Goal: Task Accomplishment & Management: Use online tool/utility

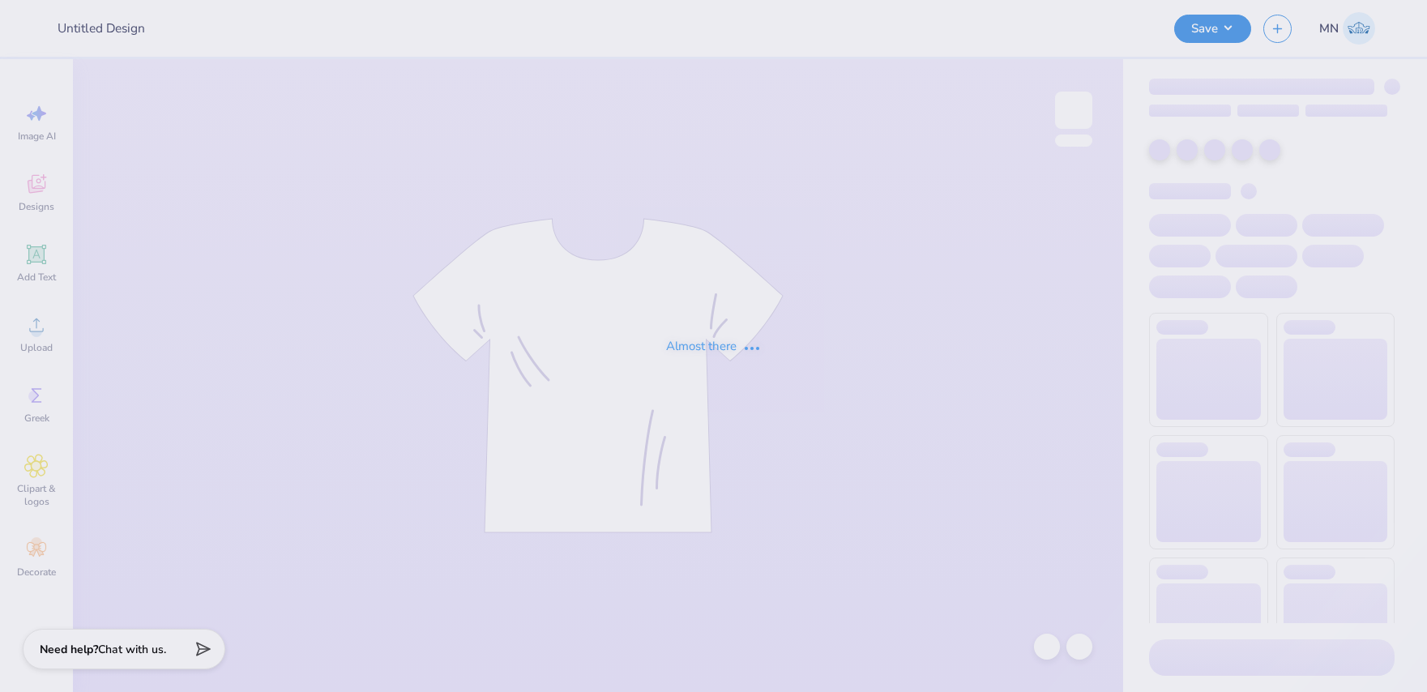
type input "SigEp Parents weekend"
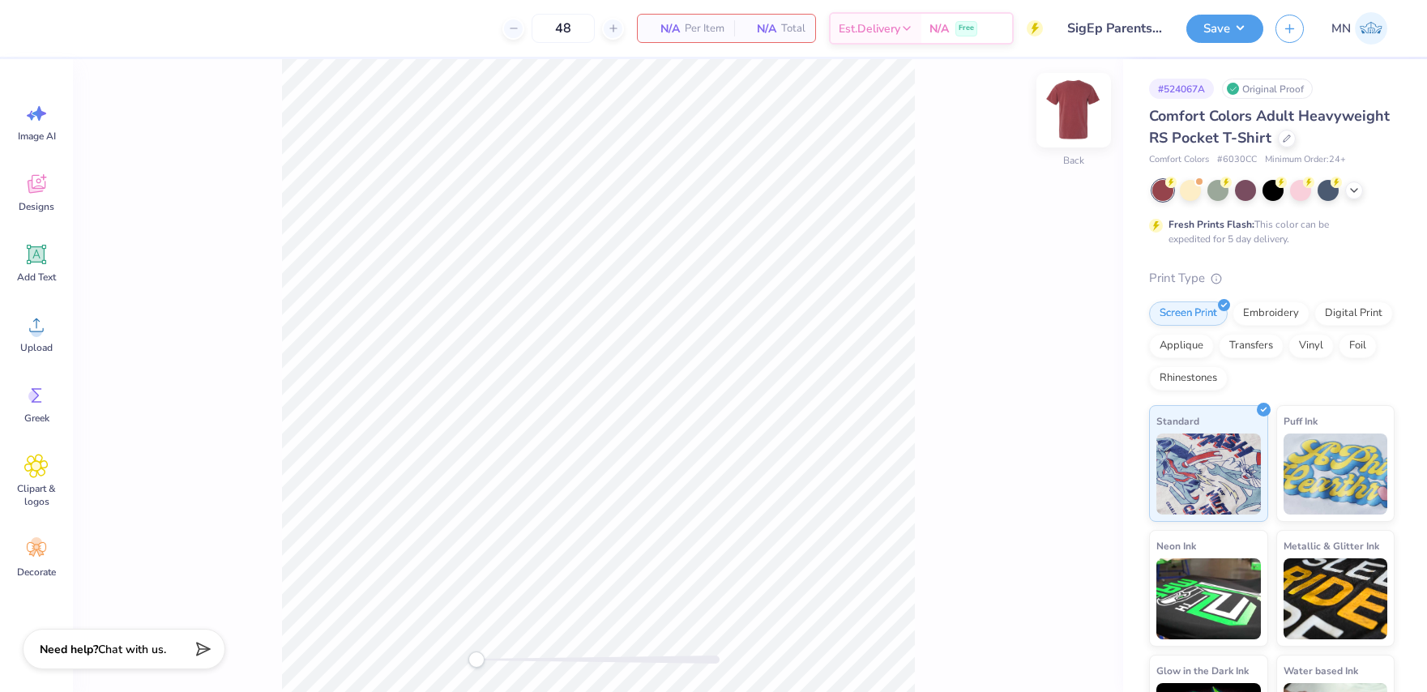
click at [1062, 124] on img at bounding box center [1073, 110] width 65 height 65
click at [24, 318] on icon at bounding box center [36, 325] width 24 height 24
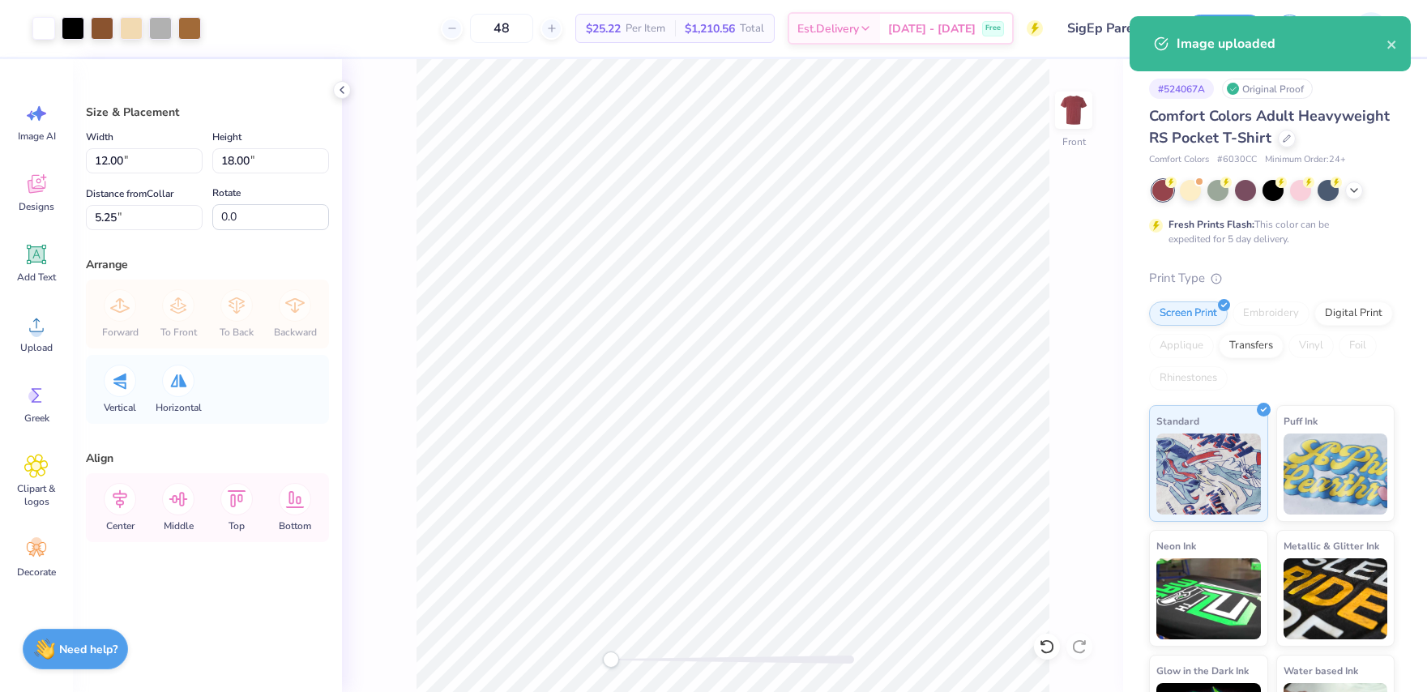
click at [1049, 316] on div "Front" at bounding box center [732, 375] width 781 height 633
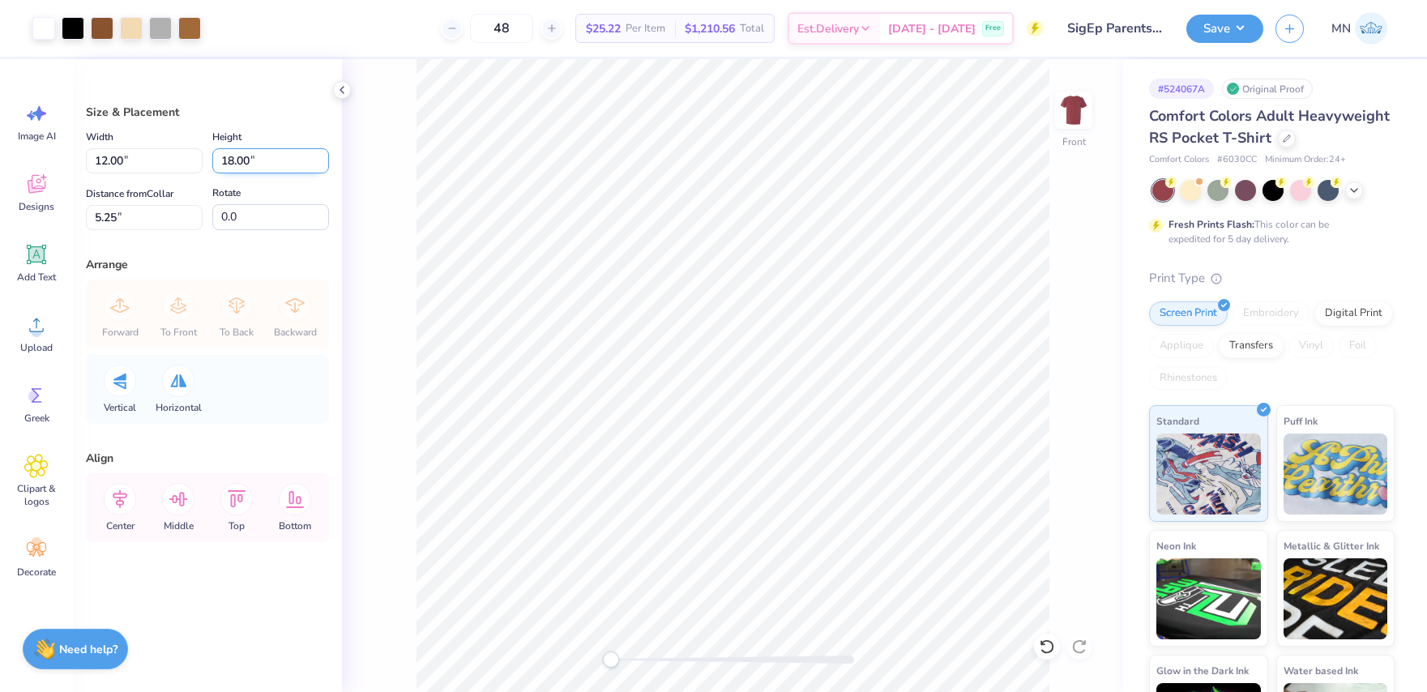
click at [247, 164] on input "18.00" at bounding box center [270, 160] width 117 height 25
type input "15"
type input "10.00"
type input "15.00"
click at [143, 211] on input "6.75" at bounding box center [144, 217] width 117 height 25
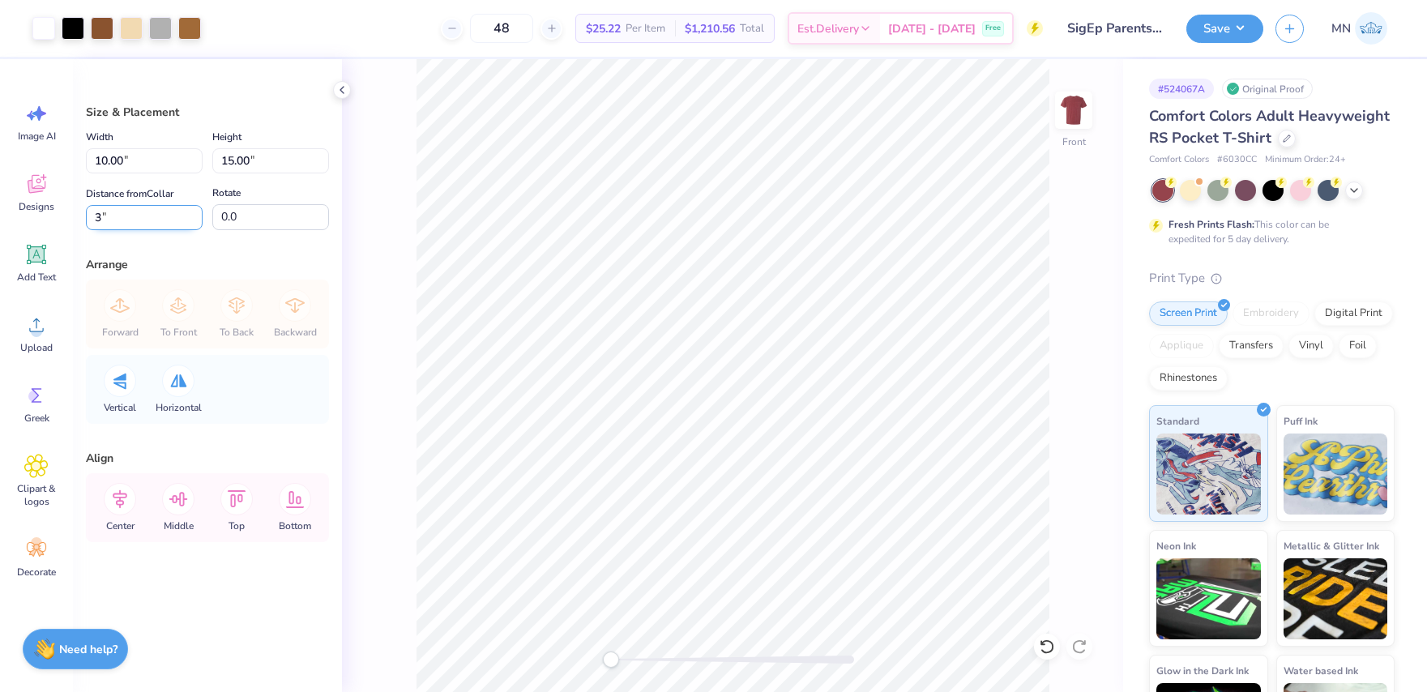
type input "3"
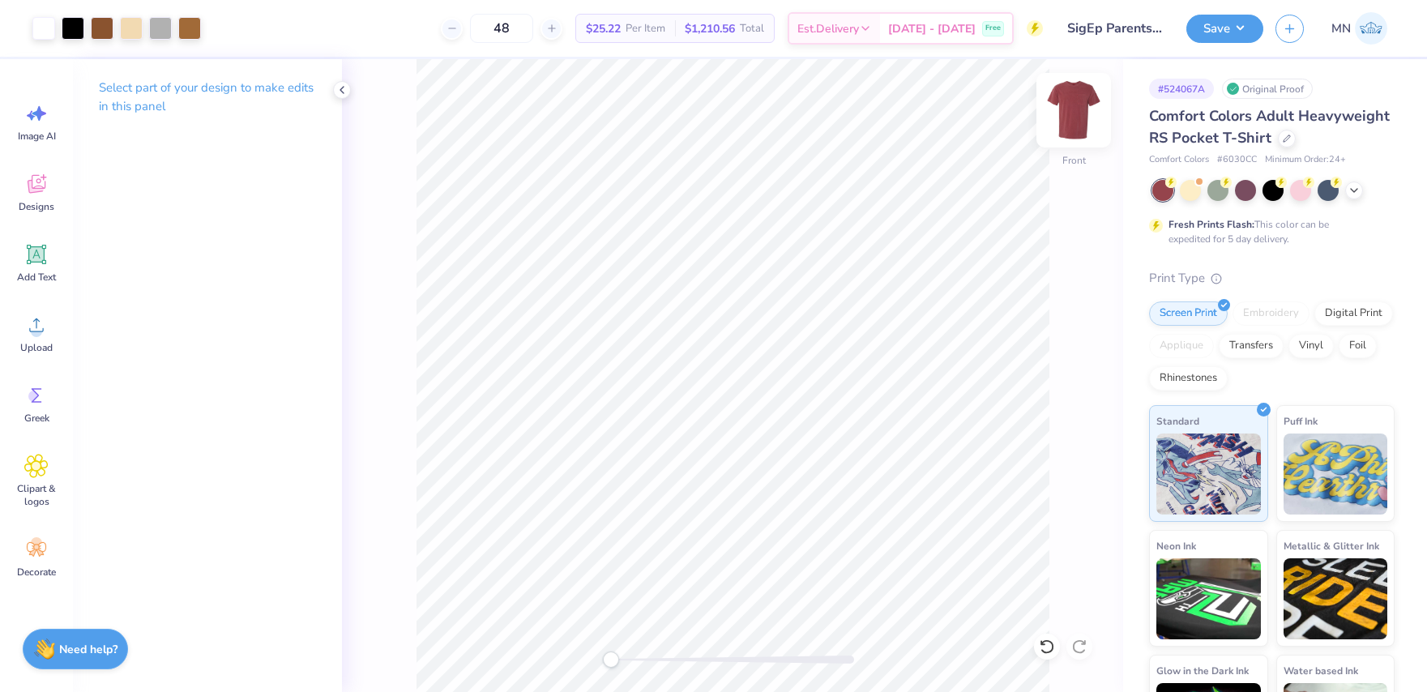
click at [1079, 110] on img at bounding box center [1073, 110] width 65 height 65
drag, startPoint x: 49, startPoint y: 246, endPoint x: 58, endPoint y: 247, distance: 9.8
click at [48, 246] on div "Add Text" at bounding box center [36, 263] width 58 height 61
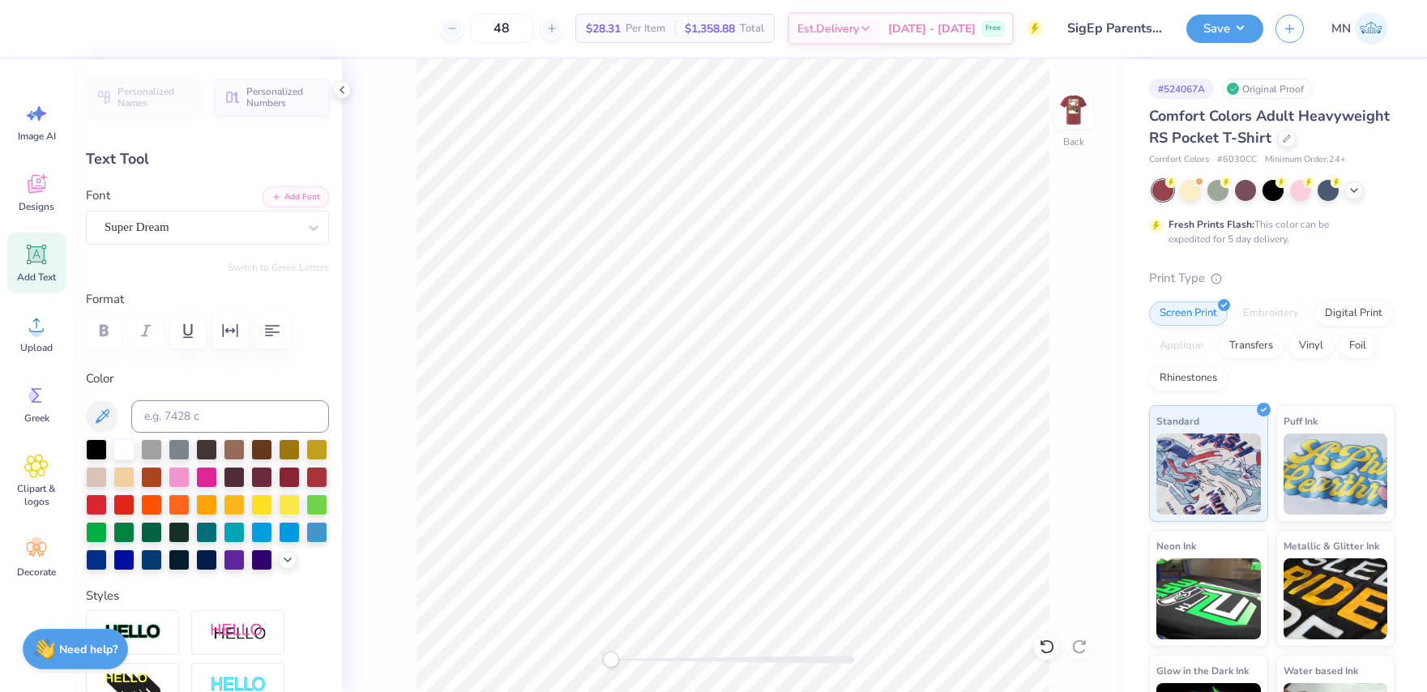
click at [100, 452] on div at bounding box center [96, 449] width 21 height 21
click at [290, 201] on button "Add Font" at bounding box center [296, 195] width 66 height 21
click at [305, 196] on button "Add Font" at bounding box center [296, 195] width 66 height 21
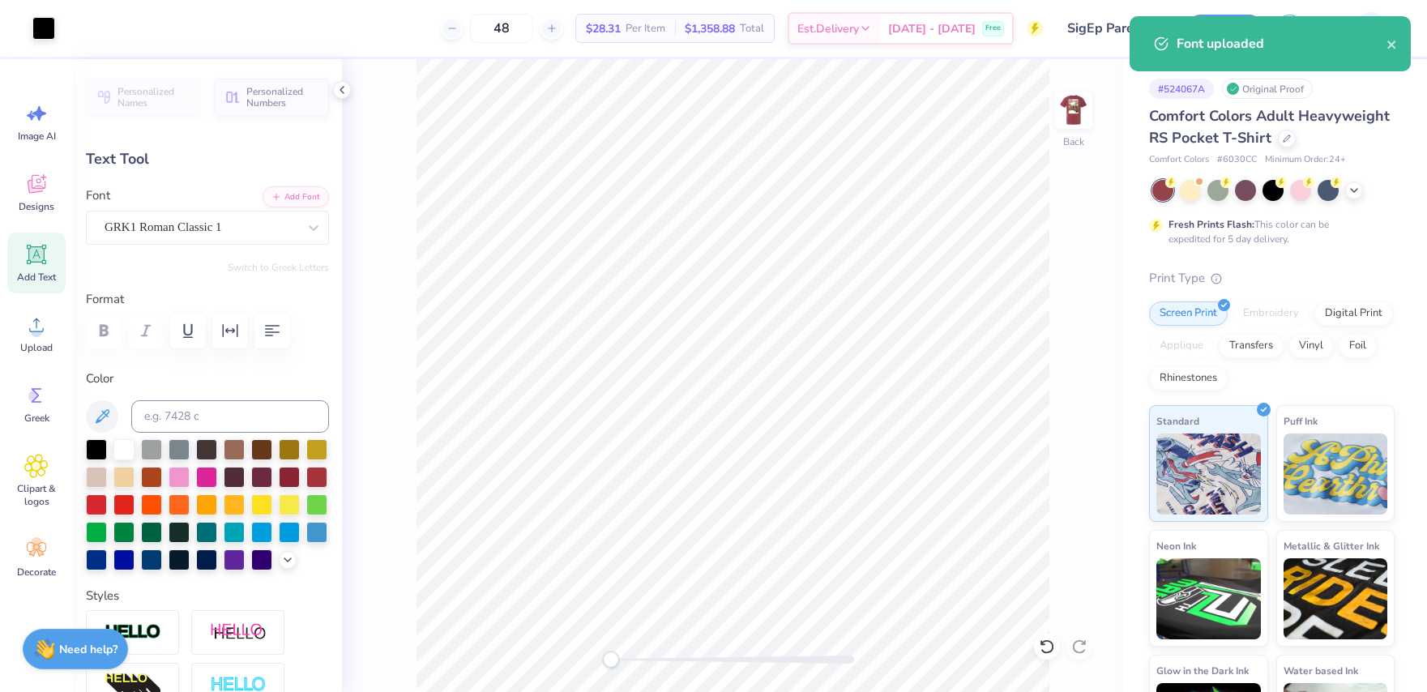
type input "3.44"
type input "0.95"
type textarea "D"
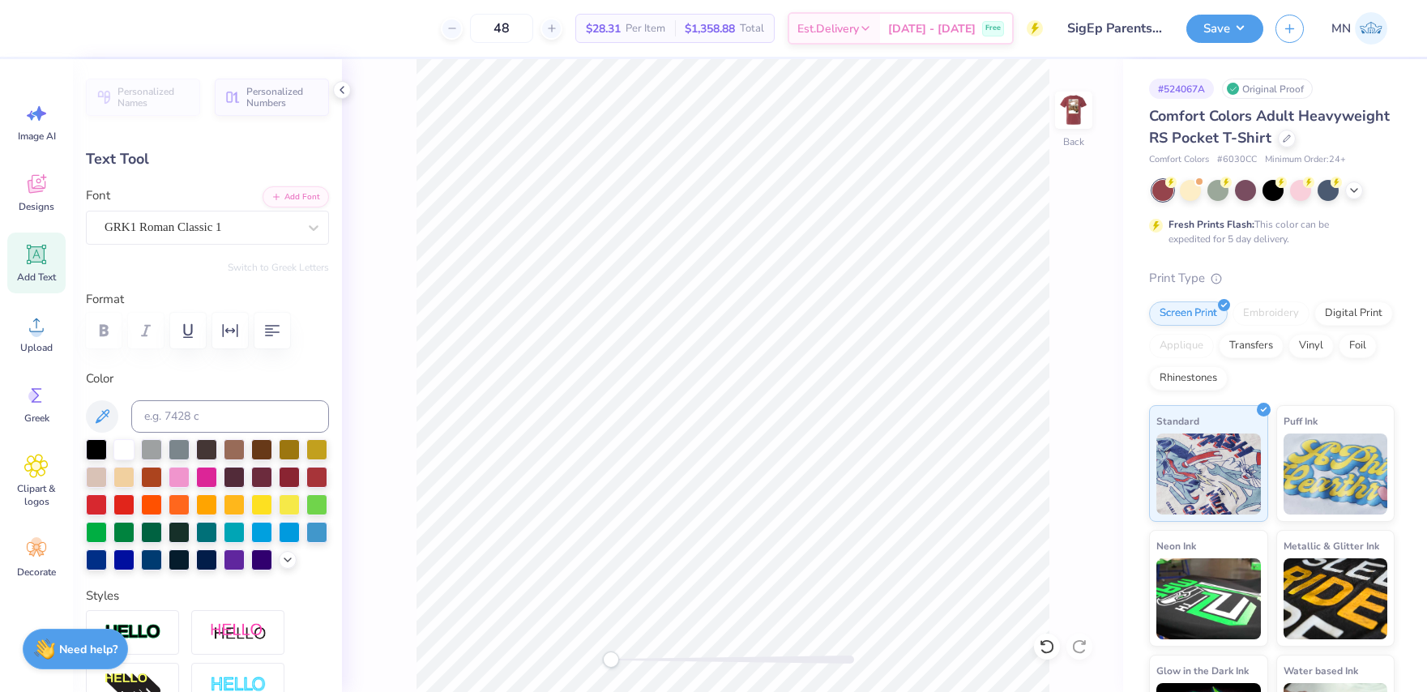
type textarea "SFE"
type input "2.65"
type input "0.89"
click at [838, 384] on li "Duplicate" at bounding box center [871, 388] width 127 height 32
paste textarea "parents weekend 2025"
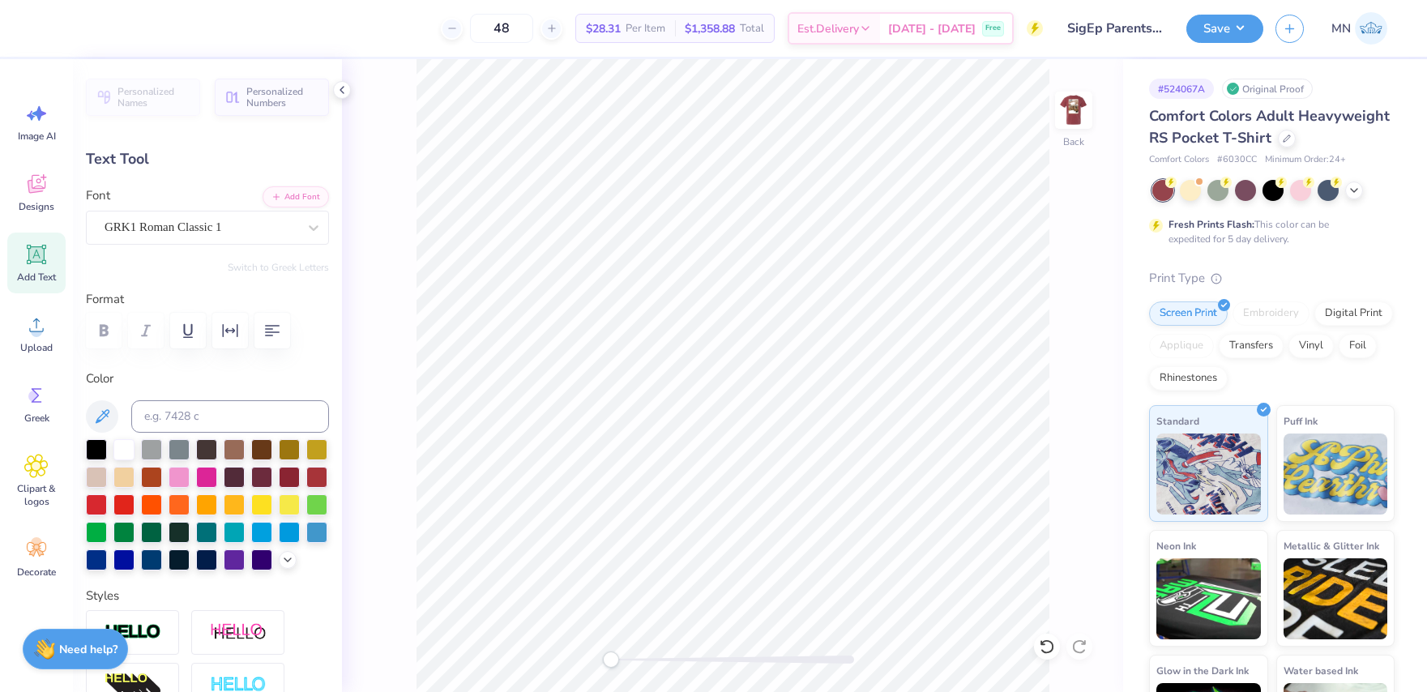
type textarea "parents weekend 2025"
click at [643, 667] on div "Back" at bounding box center [732, 375] width 781 height 633
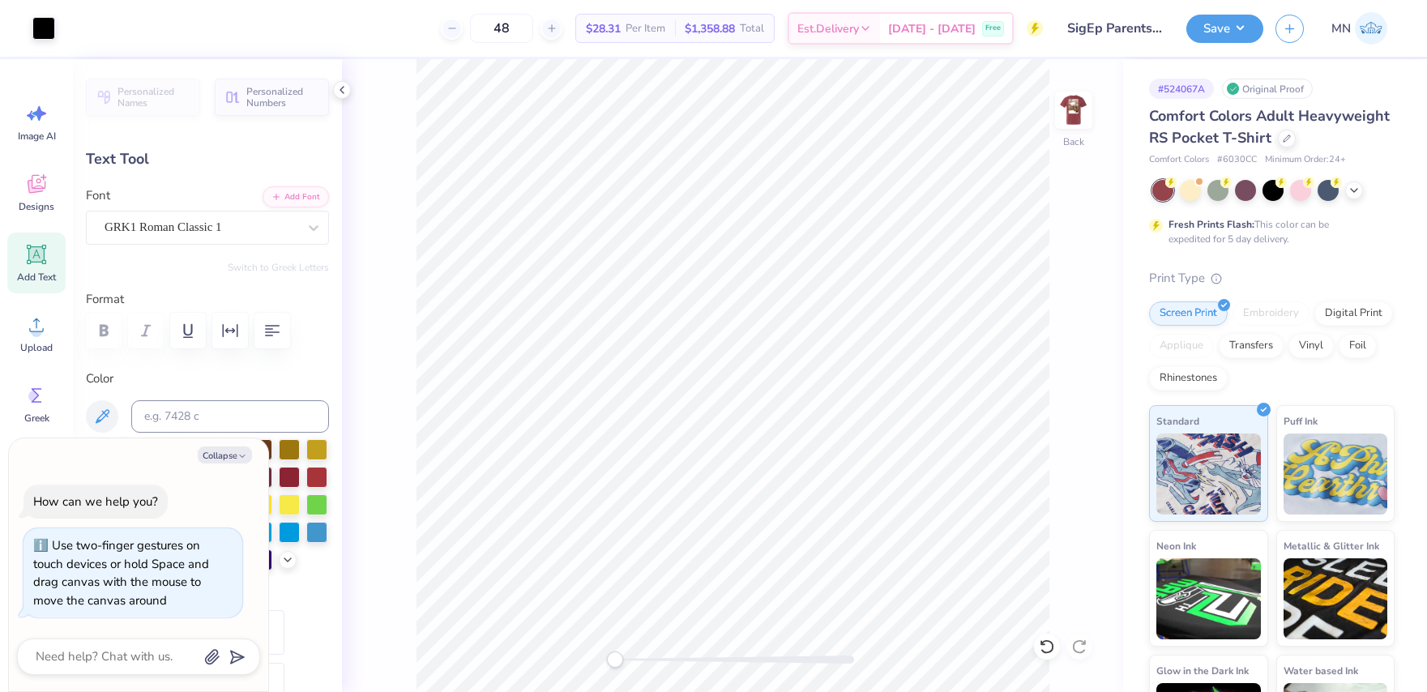
type textarea "x"
drag, startPoint x: 615, startPoint y: 658, endPoint x: 641, endPoint y: 656, distance: 26.0
click at [641, 656] on div "Accessibility label" at bounding box center [641, 659] width 16 height 16
type input "3.43"
type input "0.19"
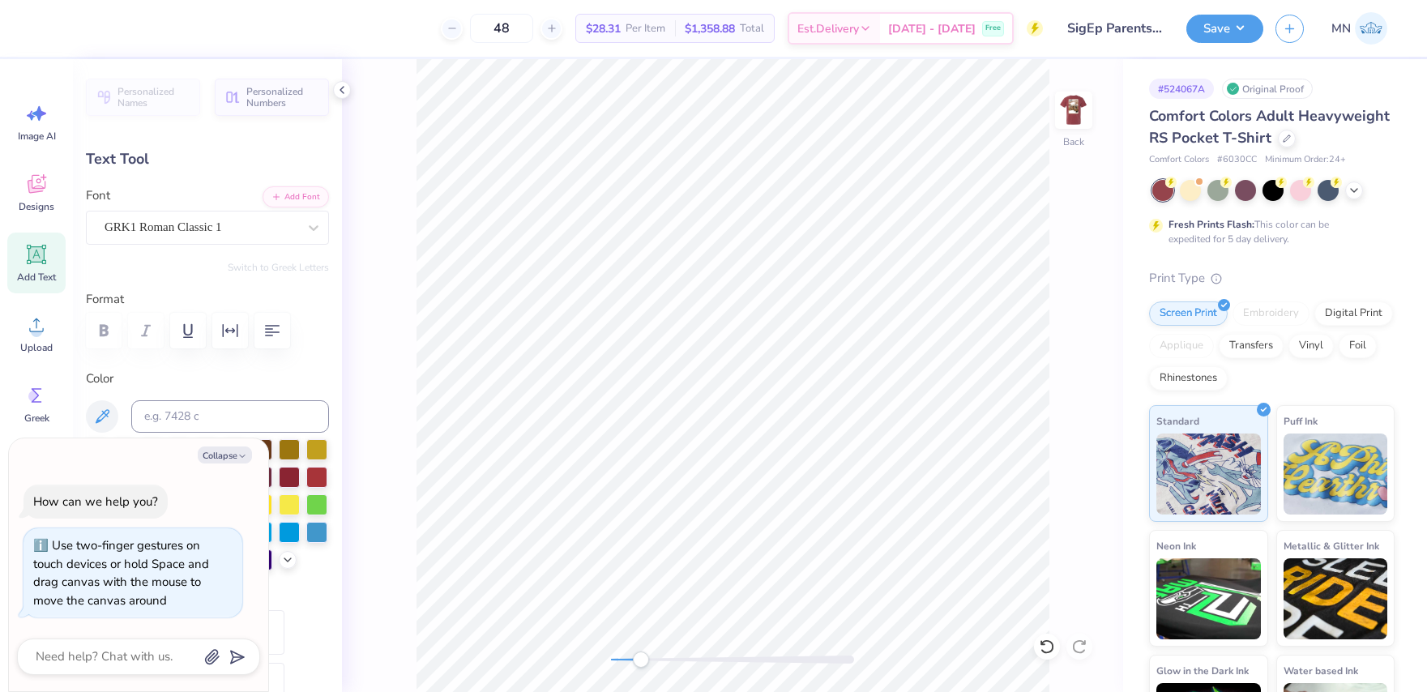
type textarea "x"
type textarea "parents weekend"
type textarea "x"
type textarea "parents weekend"
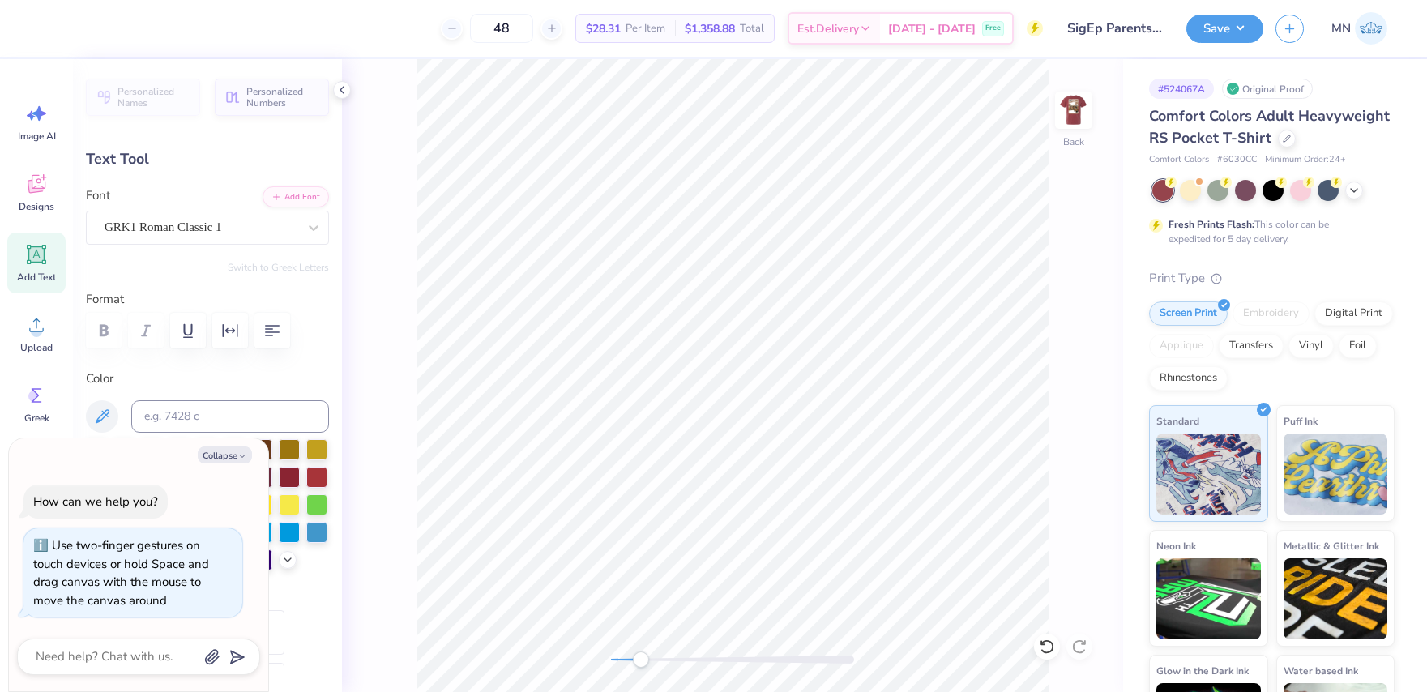
type textarea "x"
type input "2.77"
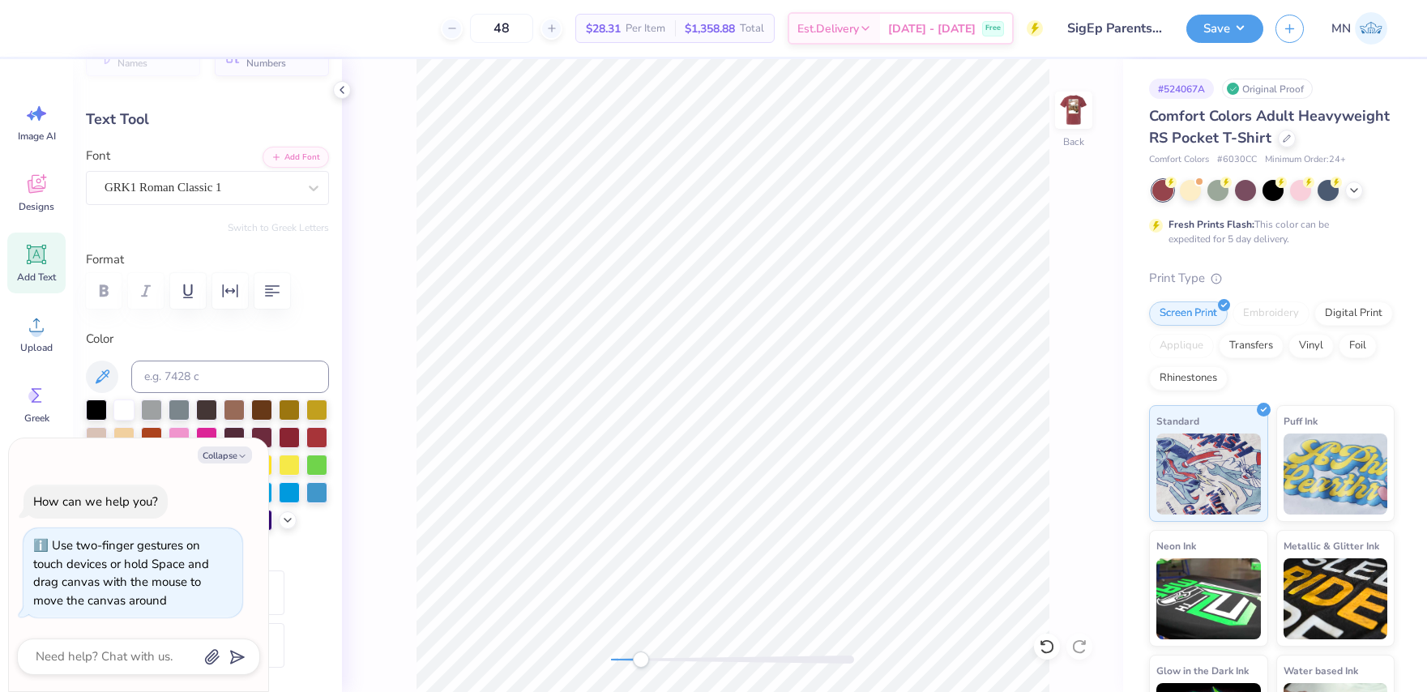
scroll to position [87, 0]
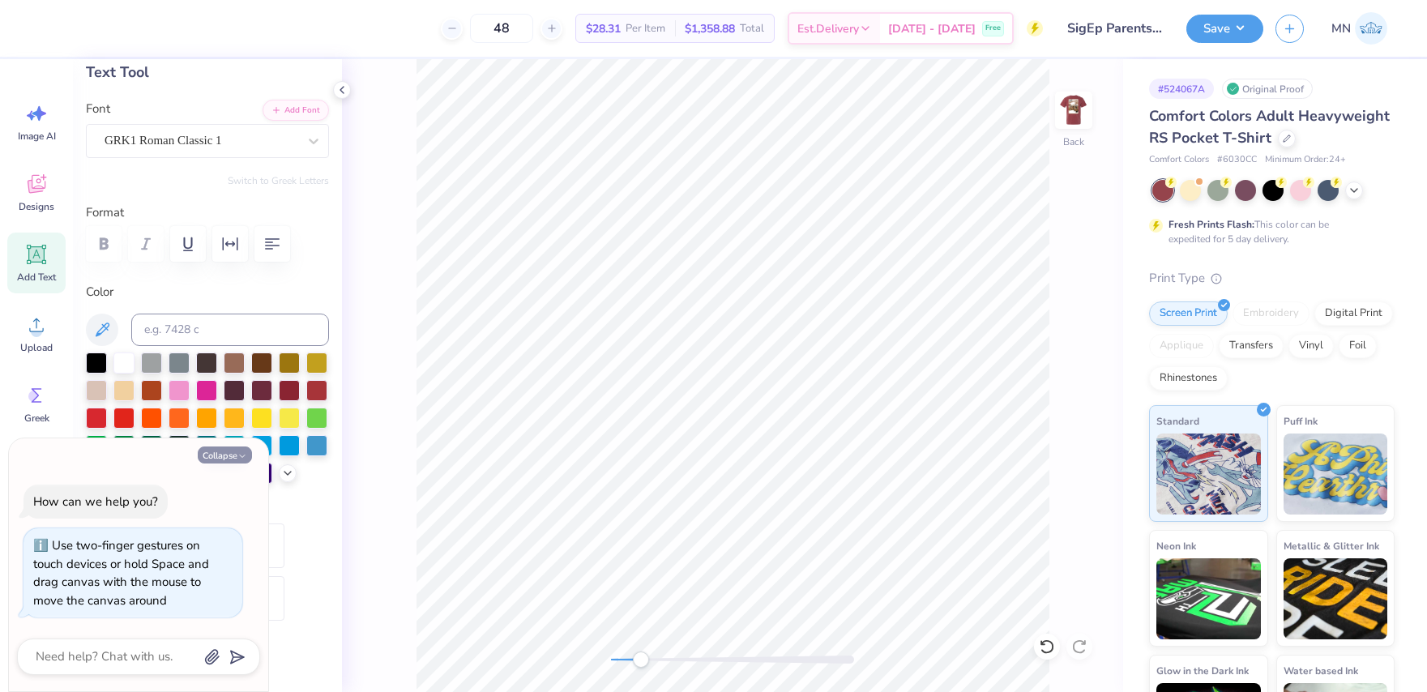
click at [241, 447] on button "Collapse" at bounding box center [225, 454] width 54 height 17
type textarea "x"
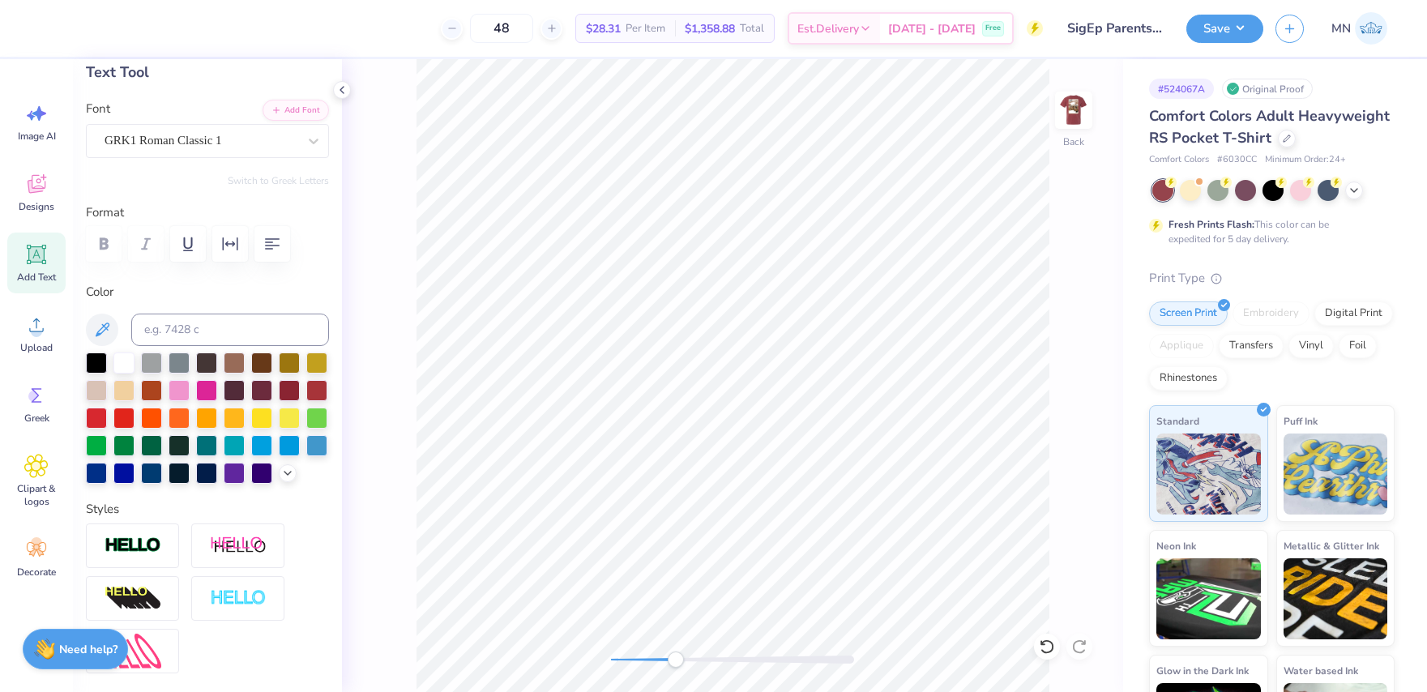
drag, startPoint x: 651, startPoint y: 663, endPoint x: 677, endPoint y: 660, distance: 26.0
click at [676, 664] on div "Accessibility label" at bounding box center [676, 659] width 16 height 16
type input "2.65"
type input "0.89"
type input "2.68"
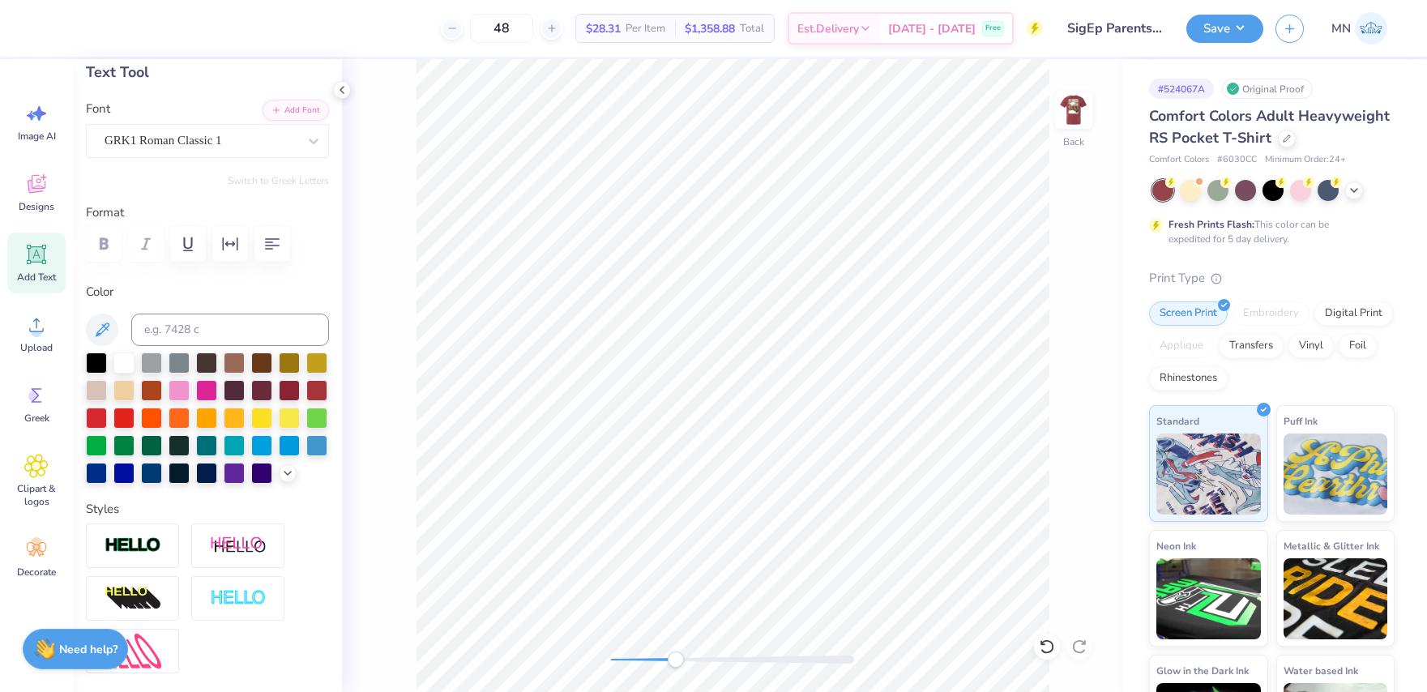
type input "0.90"
type input "2.72"
type input "0.91"
type input "2.77"
type input "0.19"
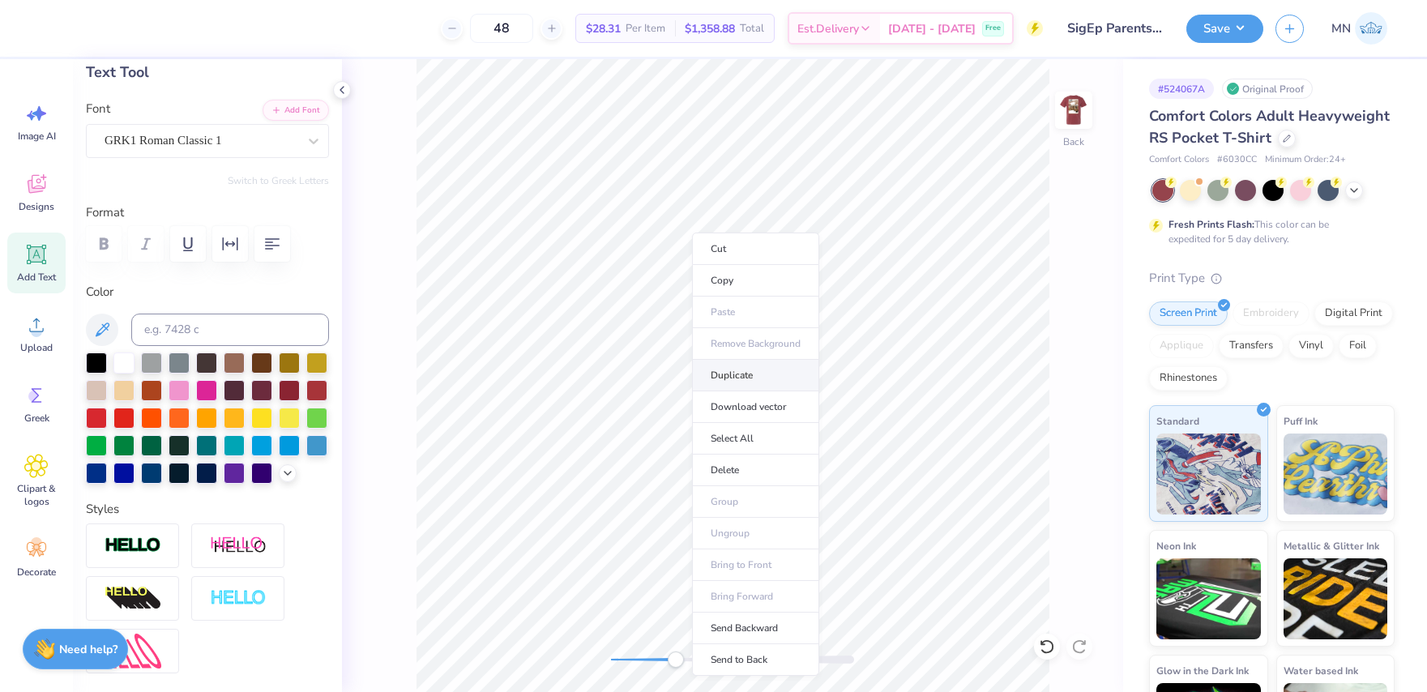
click at [738, 374] on li "Duplicate" at bounding box center [755, 376] width 127 height 32
paste textarea "2025"
type textarea "2025"
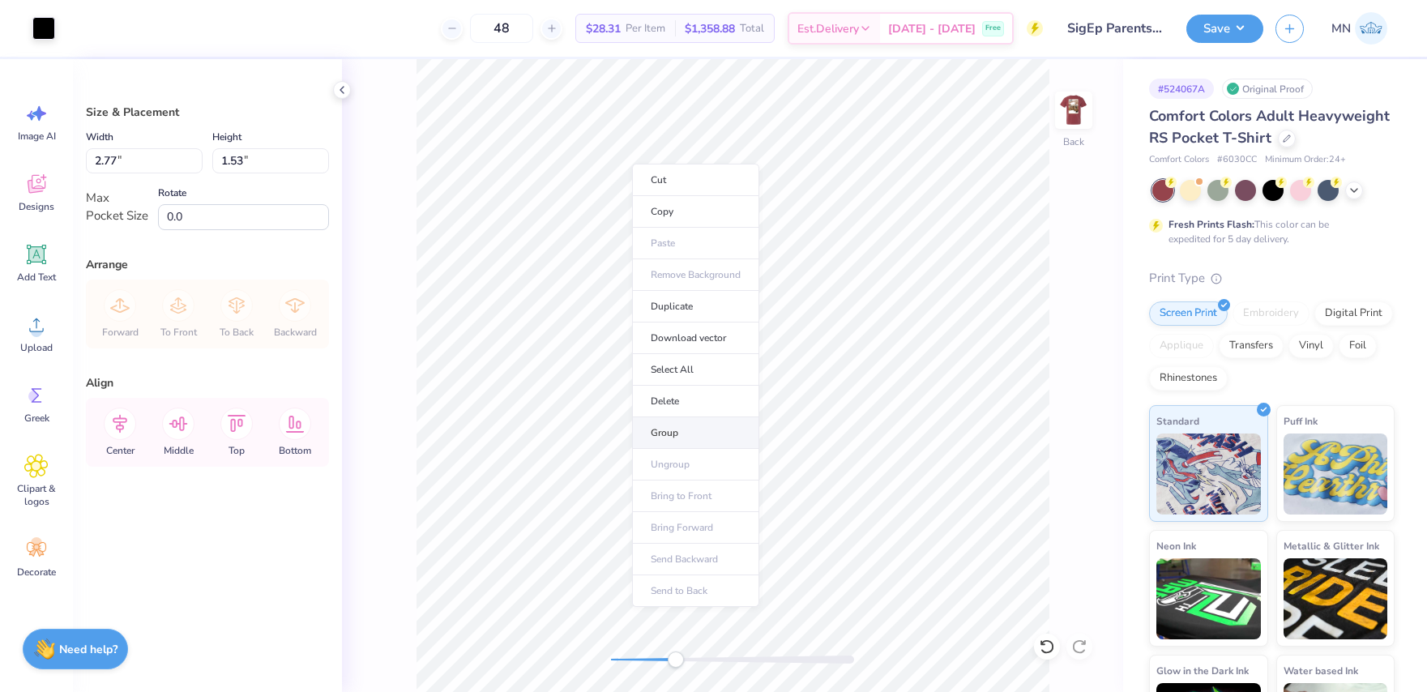
click at [694, 428] on li "Group" at bounding box center [695, 433] width 127 height 32
click at [152, 157] on input "2.77" at bounding box center [144, 160] width 117 height 25
type input "3.00"
type input "1.65"
click at [577, 647] on div "Back" at bounding box center [732, 375] width 781 height 633
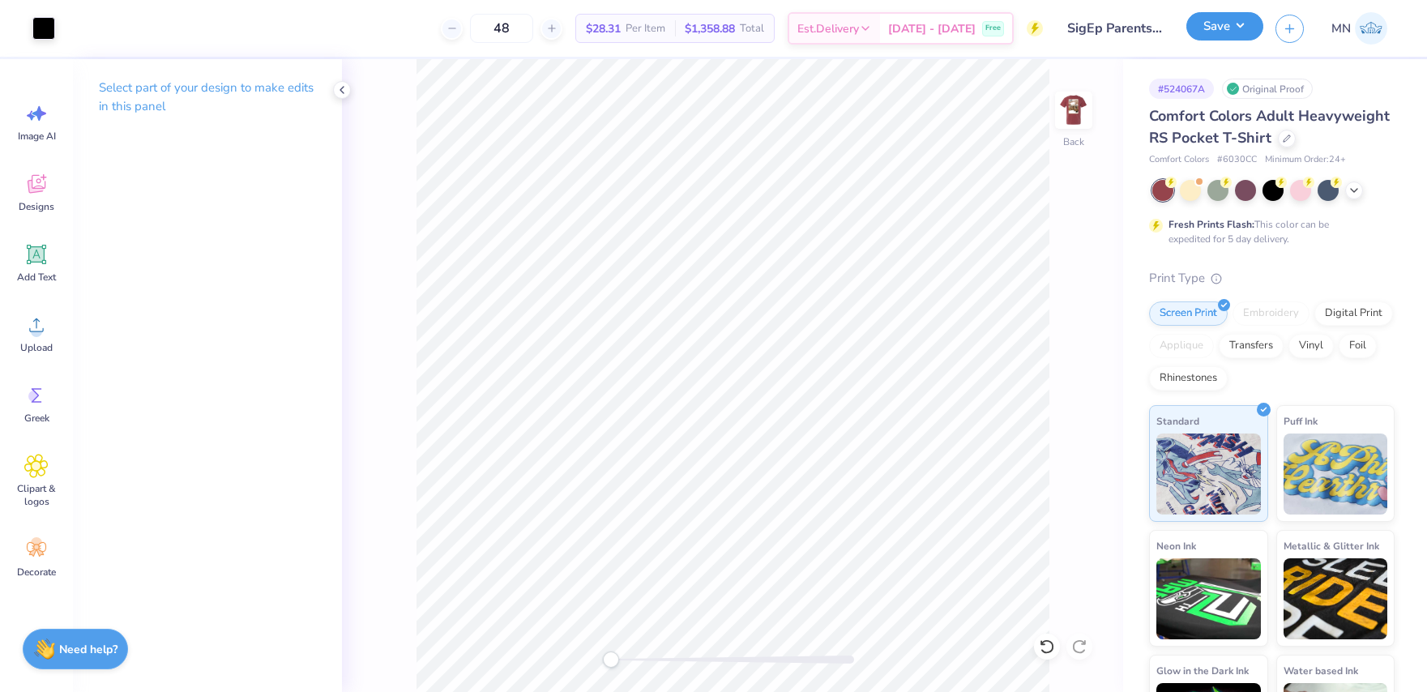
click at [1215, 28] on button "Save" at bounding box center [1224, 26] width 77 height 28
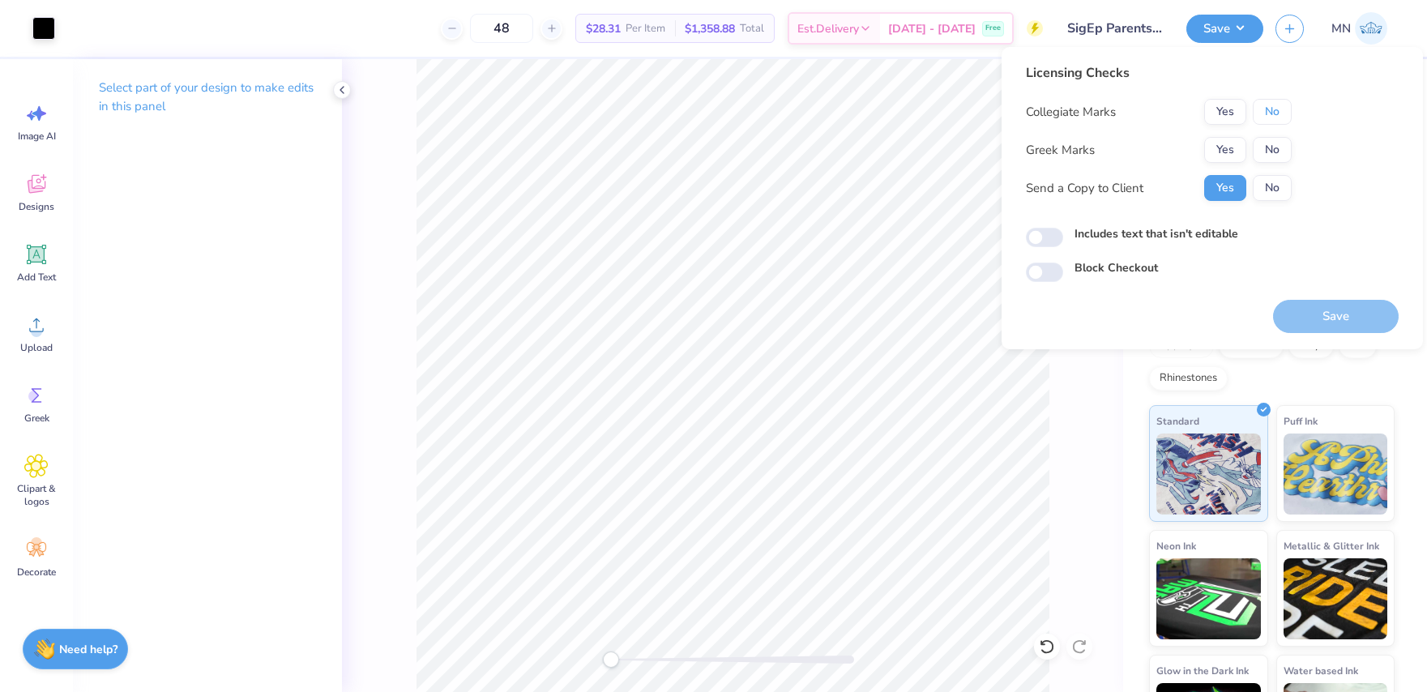
drag, startPoint x: 1268, startPoint y: 116, endPoint x: 1243, endPoint y: 133, distance: 30.3
click at [1267, 117] on button "No" at bounding box center [1272, 112] width 39 height 26
click at [1227, 149] on button "Yes" at bounding box center [1225, 150] width 42 height 26
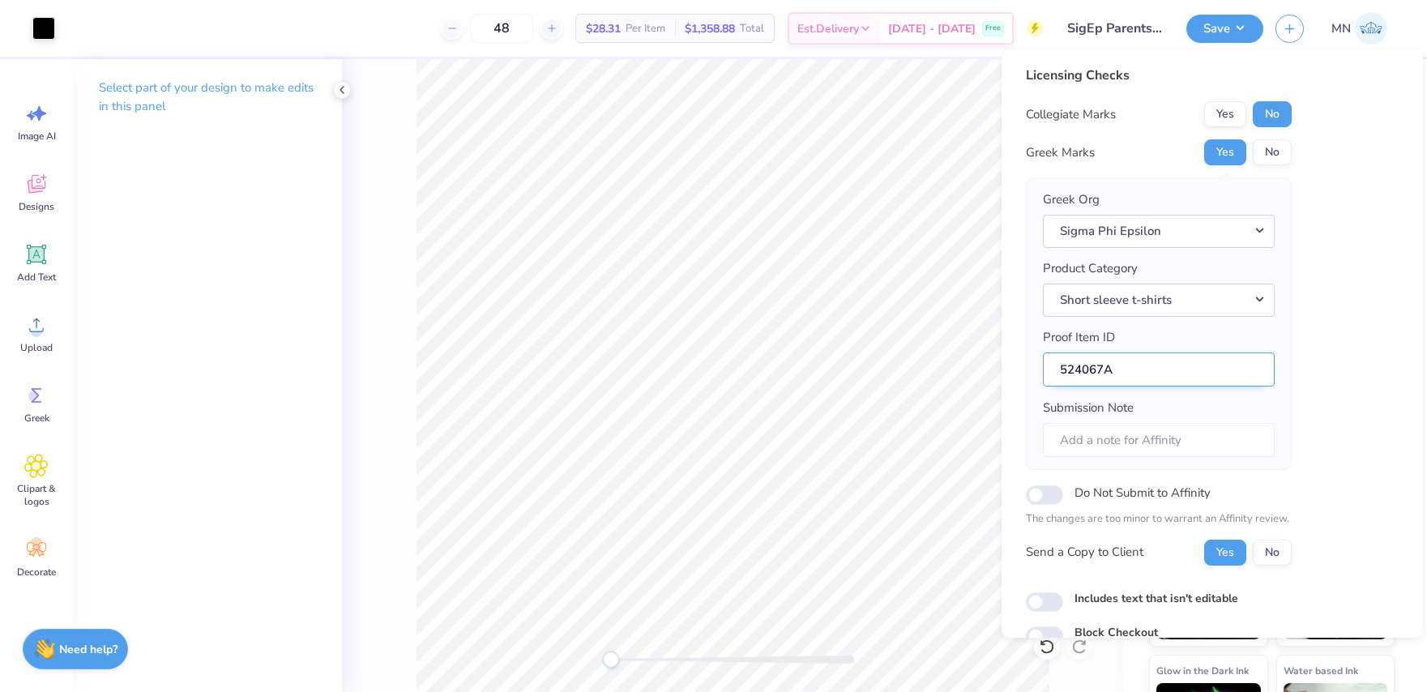
scroll to position [75, 0]
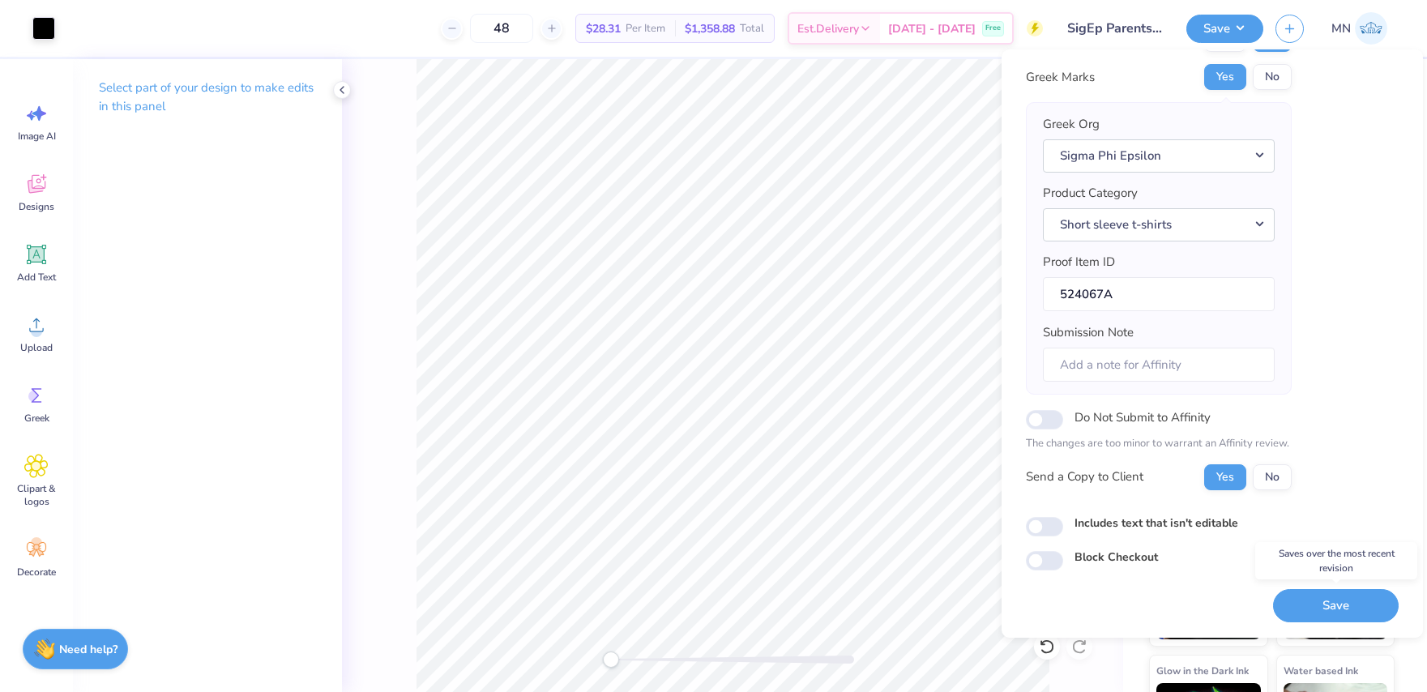
click at [1334, 606] on button "Save" at bounding box center [1336, 605] width 126 height 33
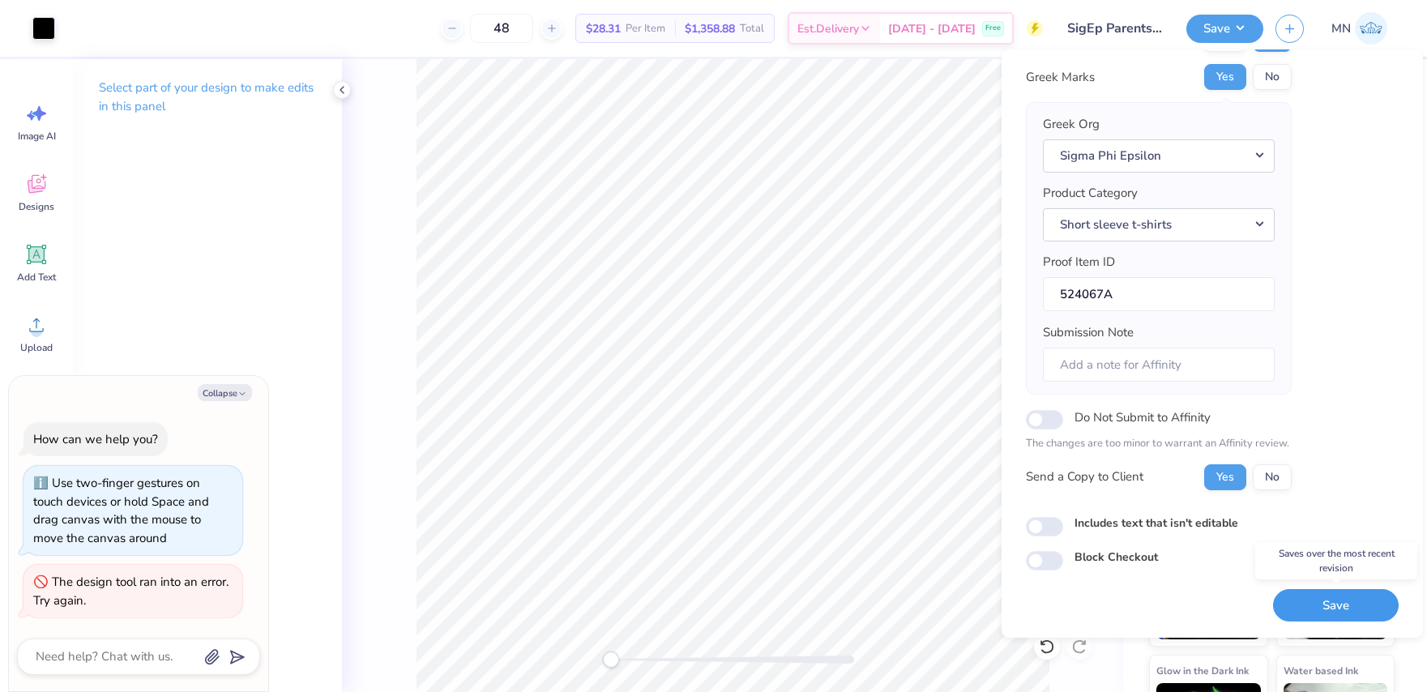
click at [1352, 598] on button "Save" at bounding box center [1336, 605] width 126 height 33
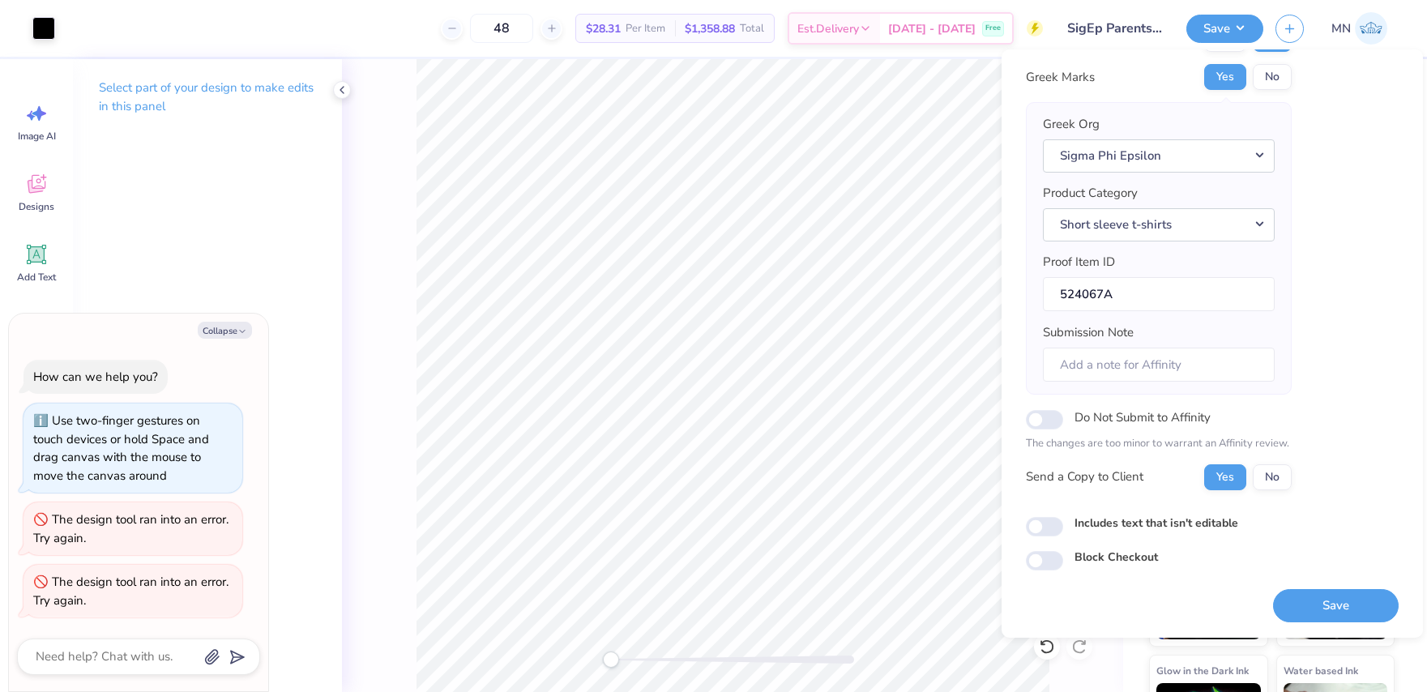
click at [1322, 584] on div "Save" at bounding box center [1336, 595] width 126 height 51
click at [1337, 596] on button "Save" at bounding box center [1336, 605] width 126 height 33
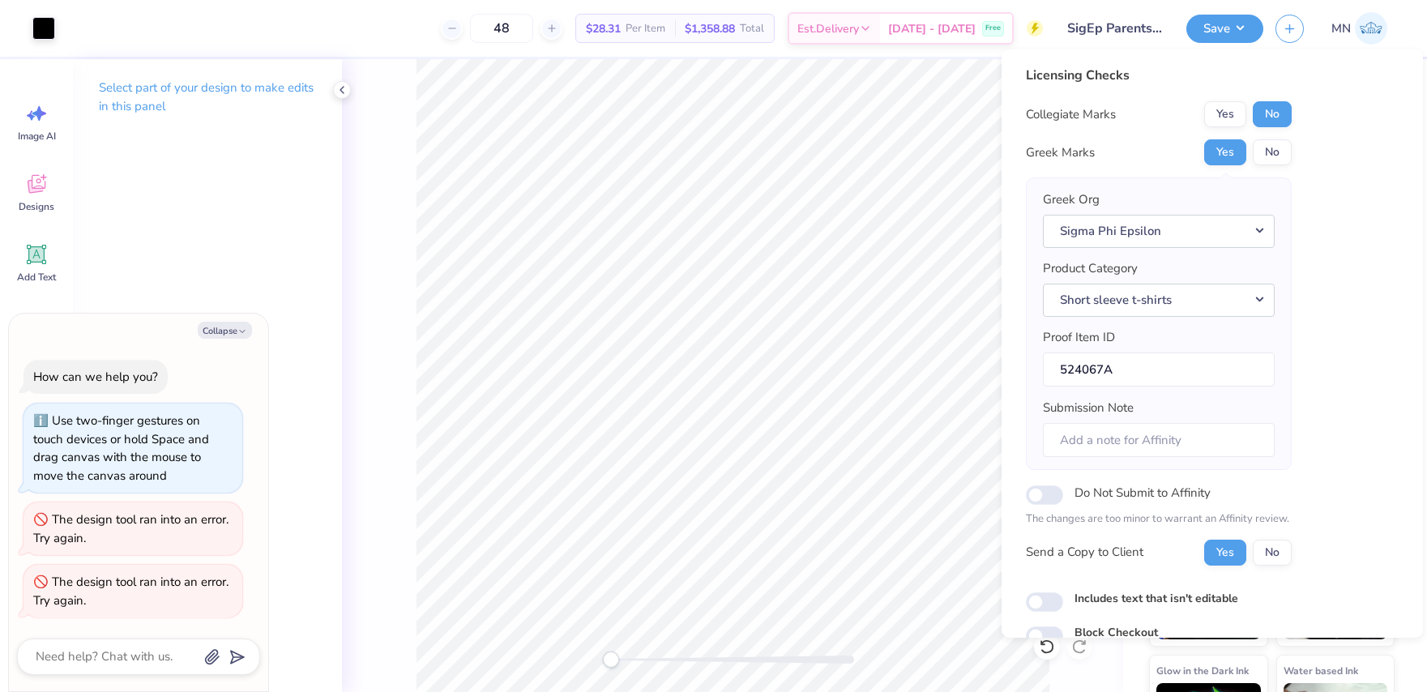
type textarea "x"
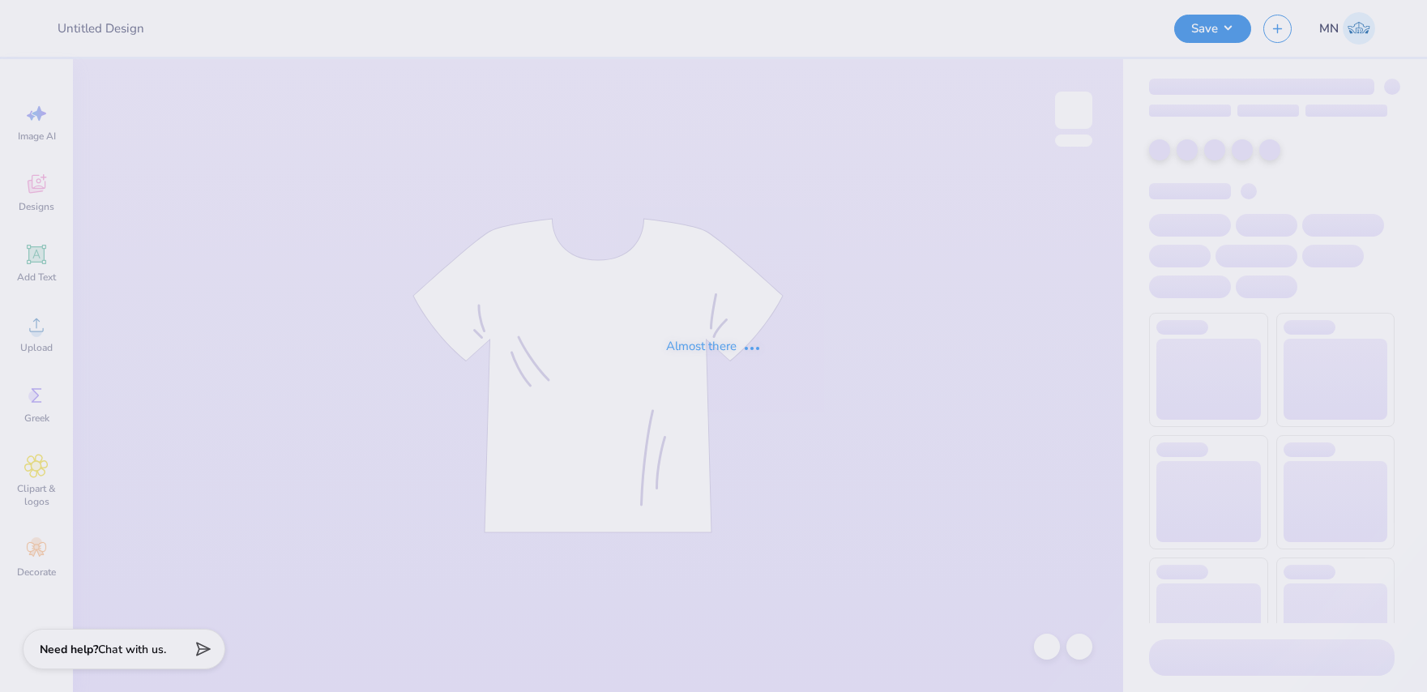
type input "SigEp Parents weekend"
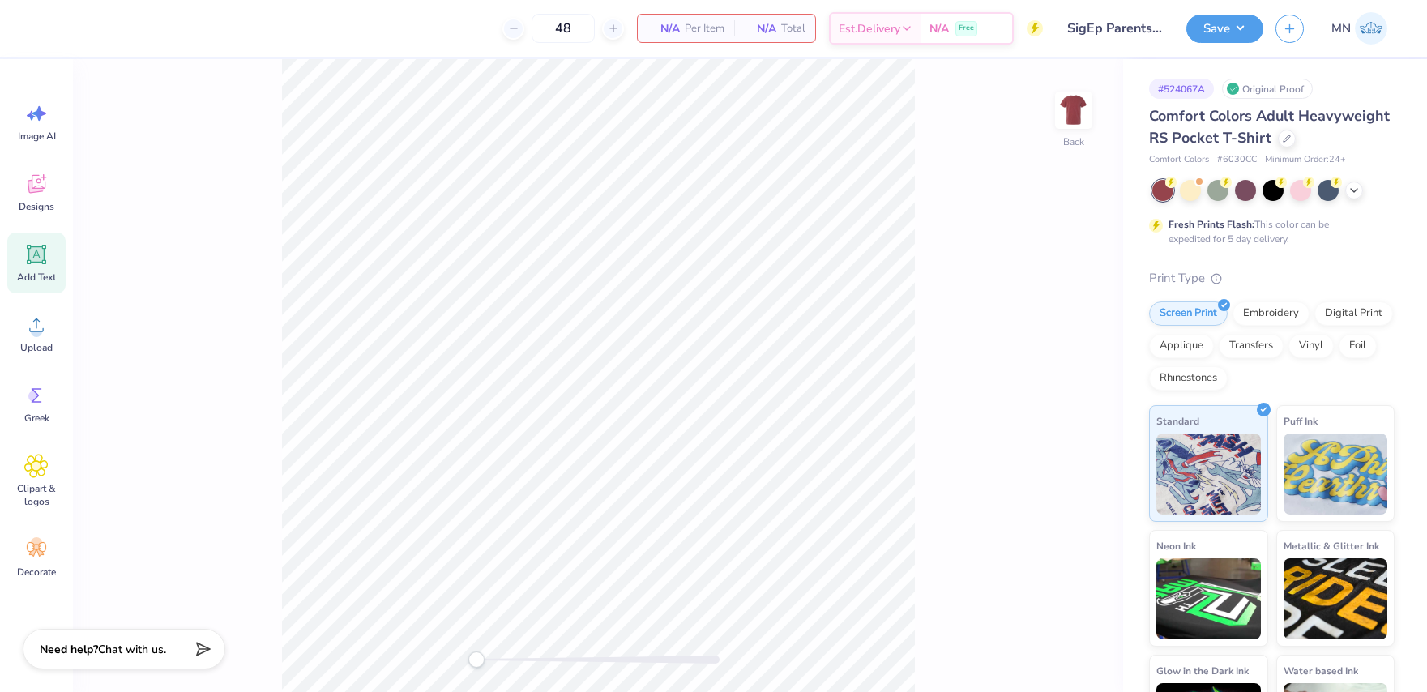
click at [13, 265] on div "Add Text" at bounding box center [36, 263] width 58 height 61
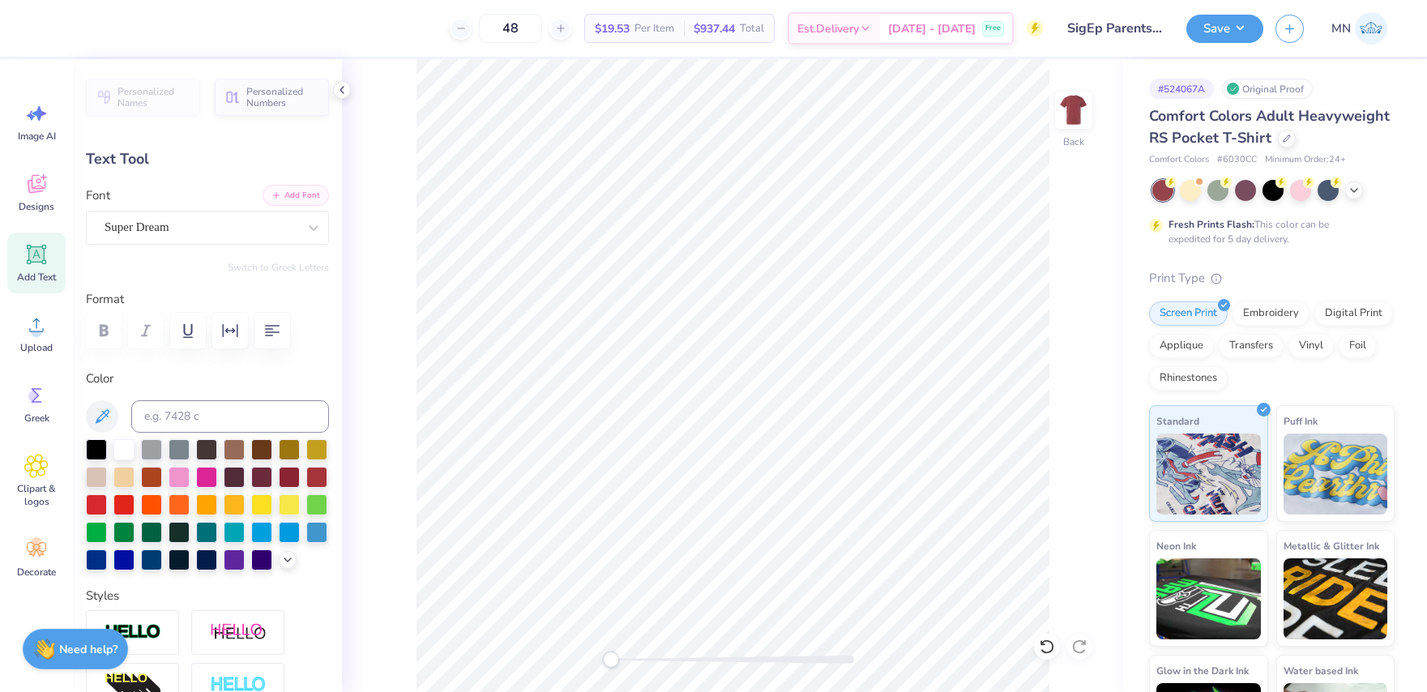
click at [318, 195] on button "Add Font" at bounding box center [296, 195] width 66 height 21
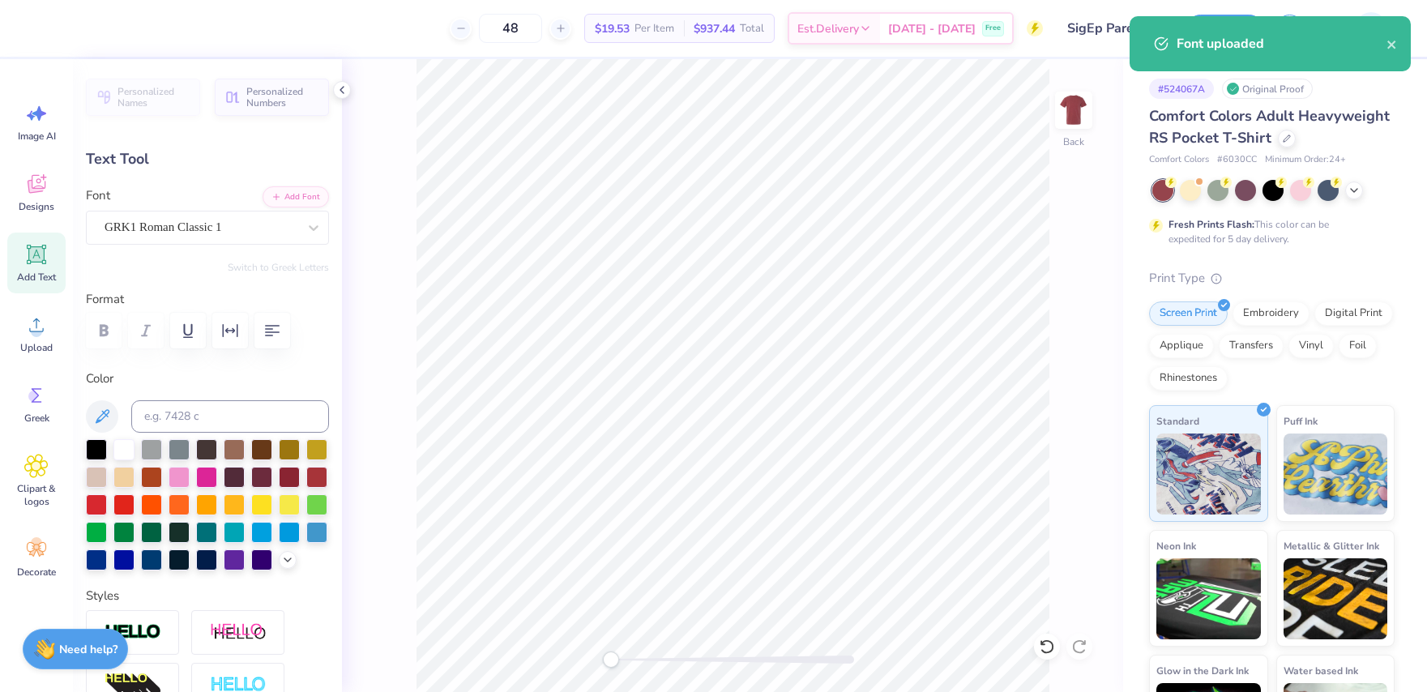
type textarea "D"
type textarea "SFE"
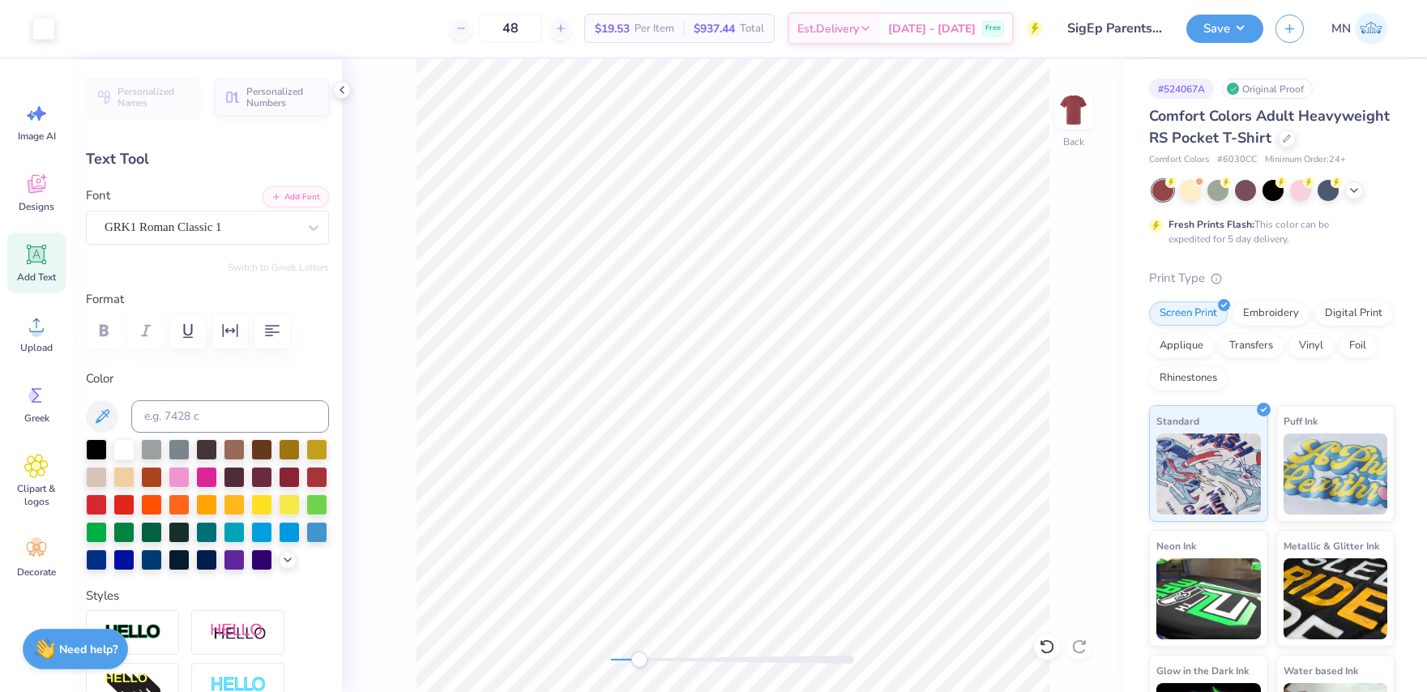
drag, startPoint x: 629, startPoint y: 661, endPoint x: 644, endPoint y: 659, distance: 15.6
click at [643, 660] on div "Accessibility label" at bounding box center [639, 659] width 16 height 16
type input "2.65"
type input "0.89"
click at [917, 338] on li "Duplicate" at bounding box center [919, 342] width 127 height 32
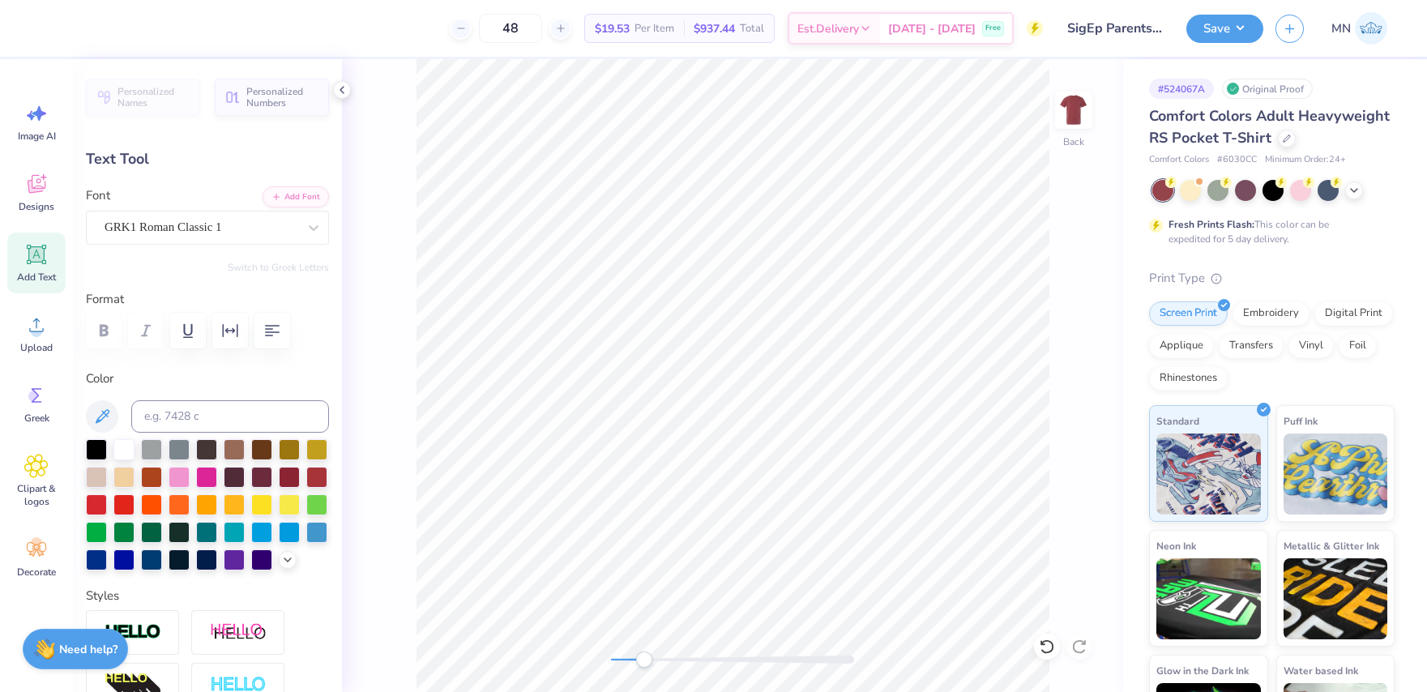
type textarea "P"
type textarea "parents weekend"
type input "2.80"
type input "0.94"
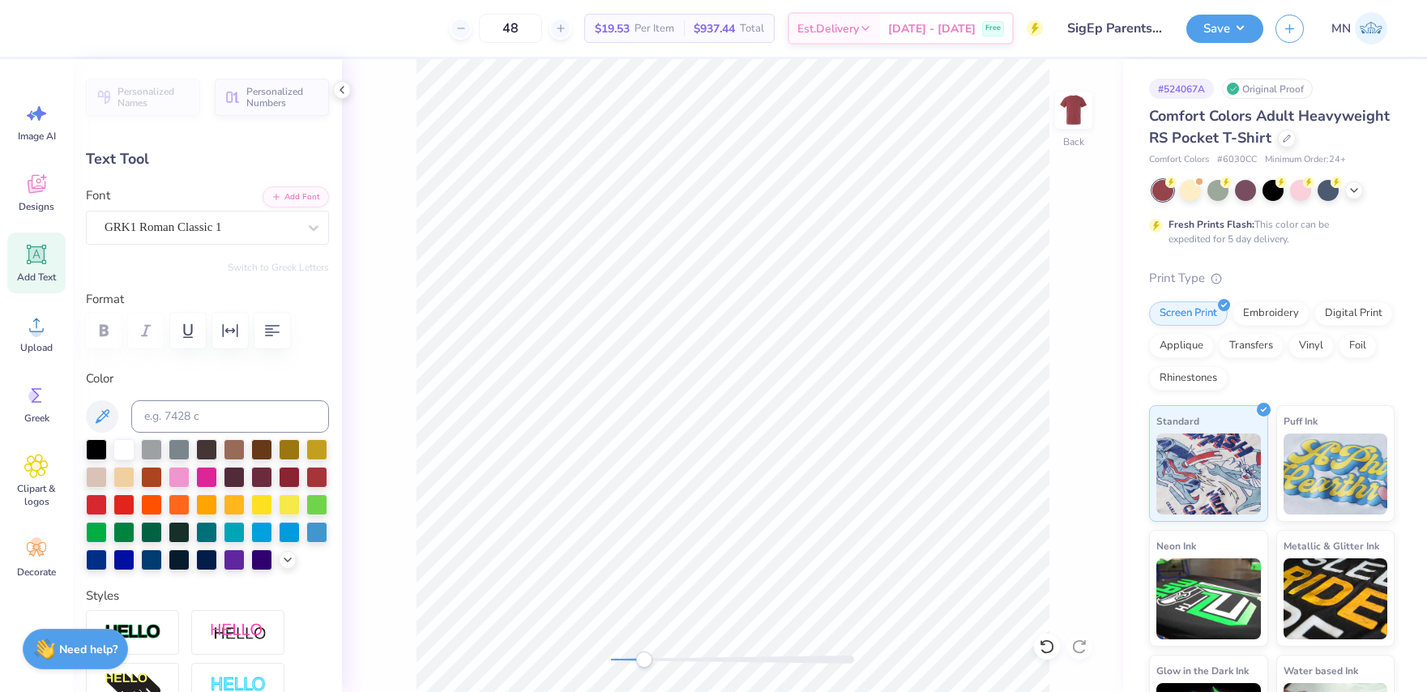
type input "3.43"
type input "0.24"
type input "3.10"
type input "0.22"
type input "2.84"
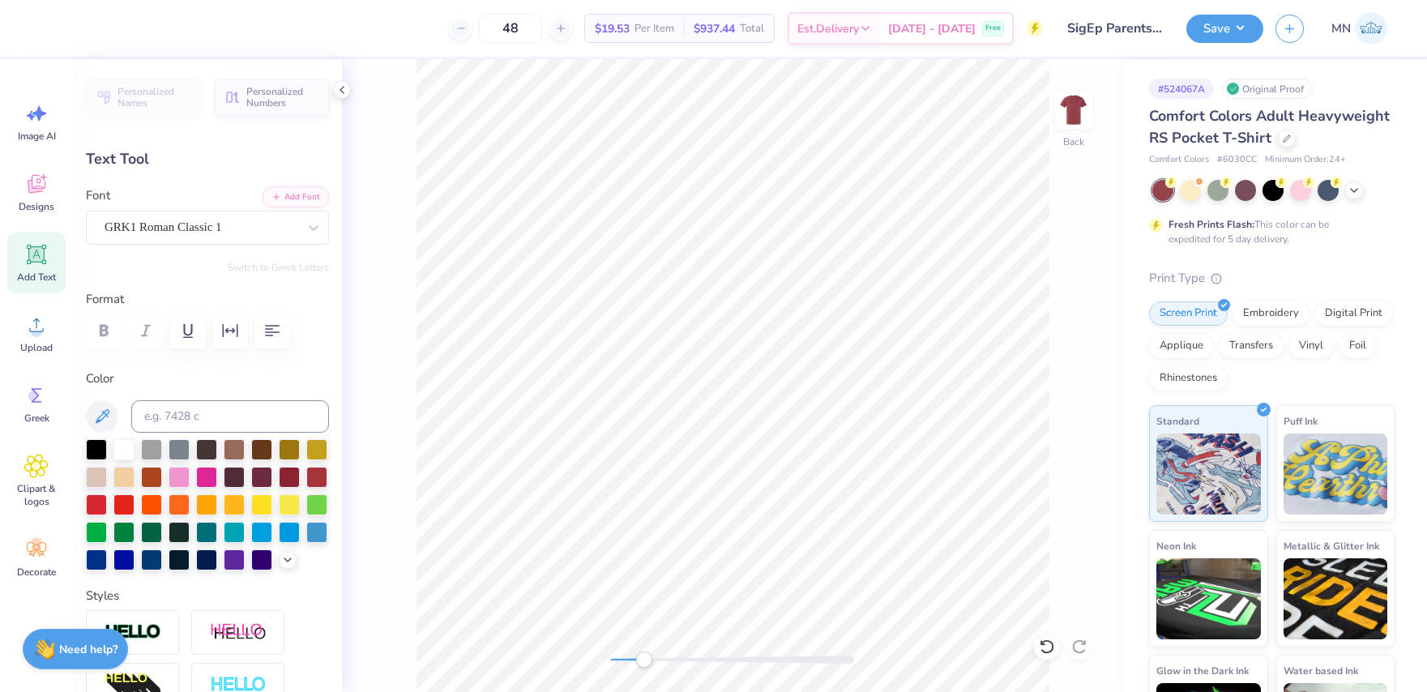
type input "0.20"
type input "2.75"
type input "0.19"
type input "2.84"
type input "0.20"
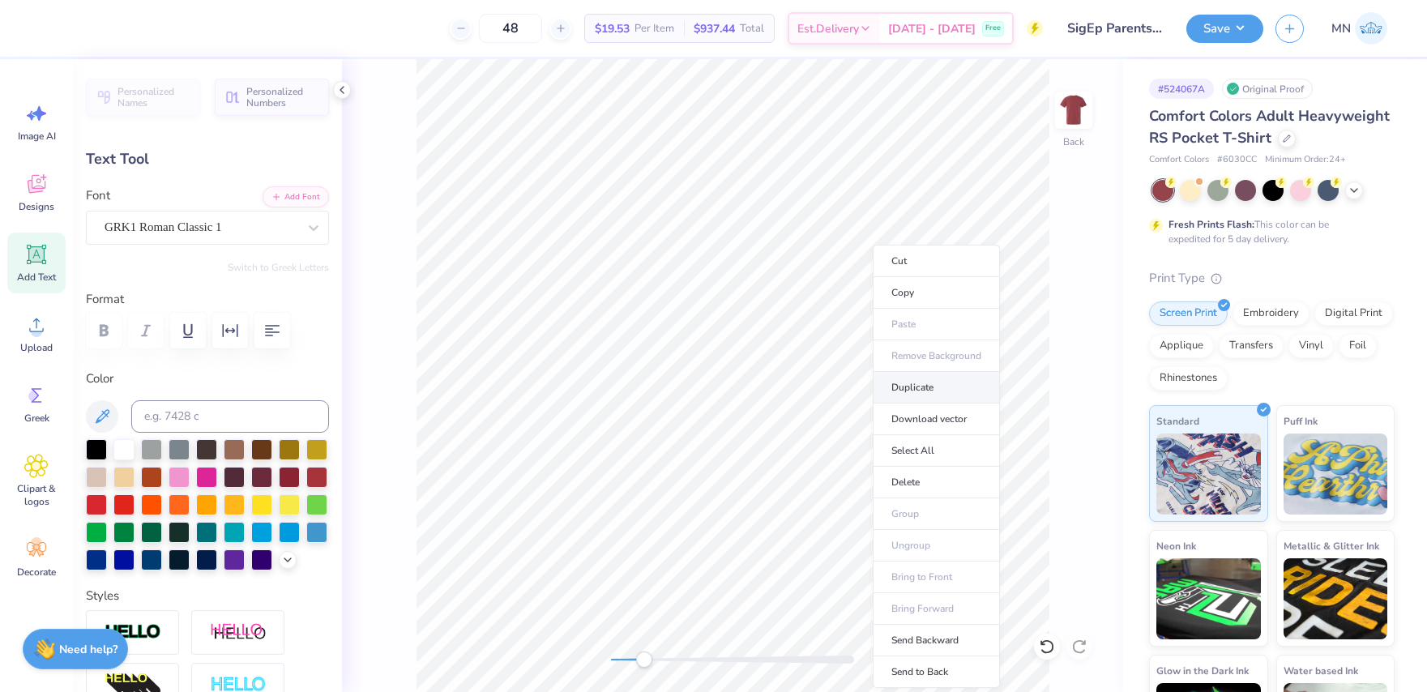
click at [891, 383] on li "Duplicate" at bounding box center [936, 388] width 127 height 32
type textarea "2025"
type input "0.58"
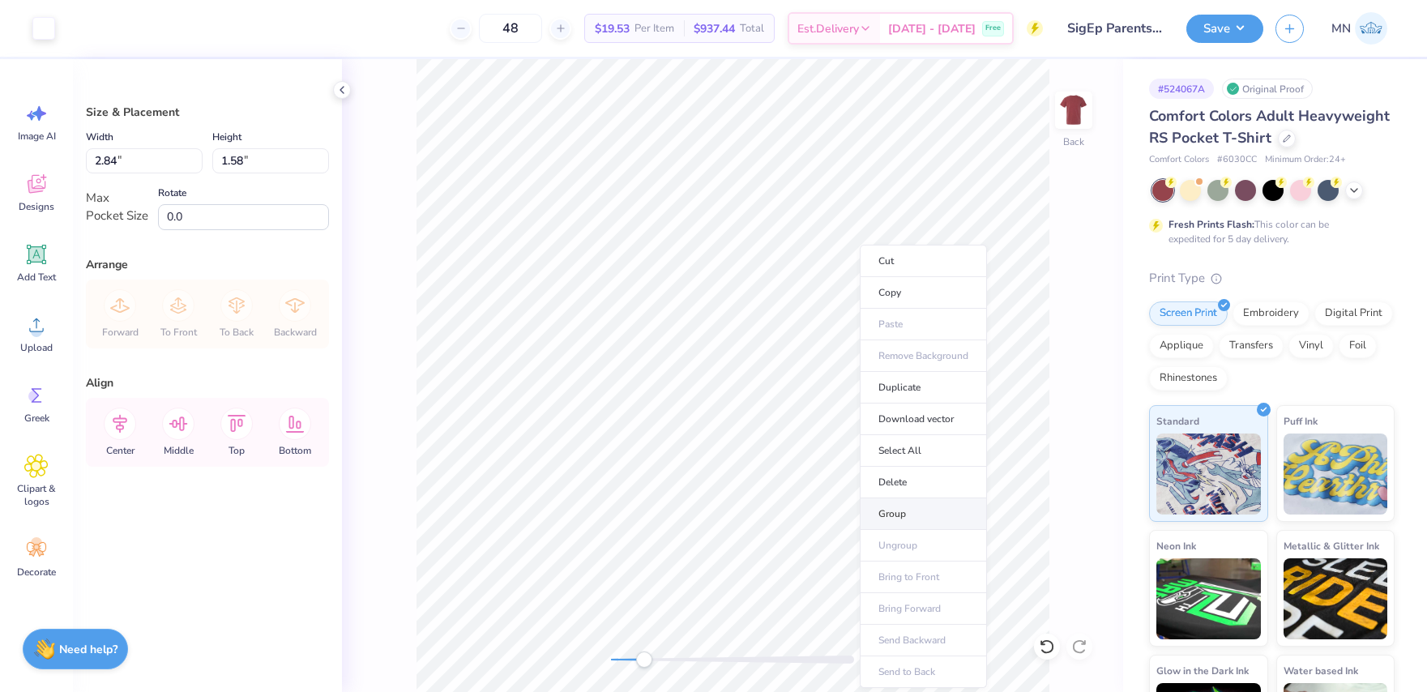
click at [911, 515] on li "Group" at bounding box center [923, 514] width 127 height 32
click at [141, 156] on input "2.84" at bounding box center [144, 160] width 117 height 25
type input "3.00"
type input "1.67"
click at [572, 646] on div "Back" at bounding box center [732, 375] width 781 height 633
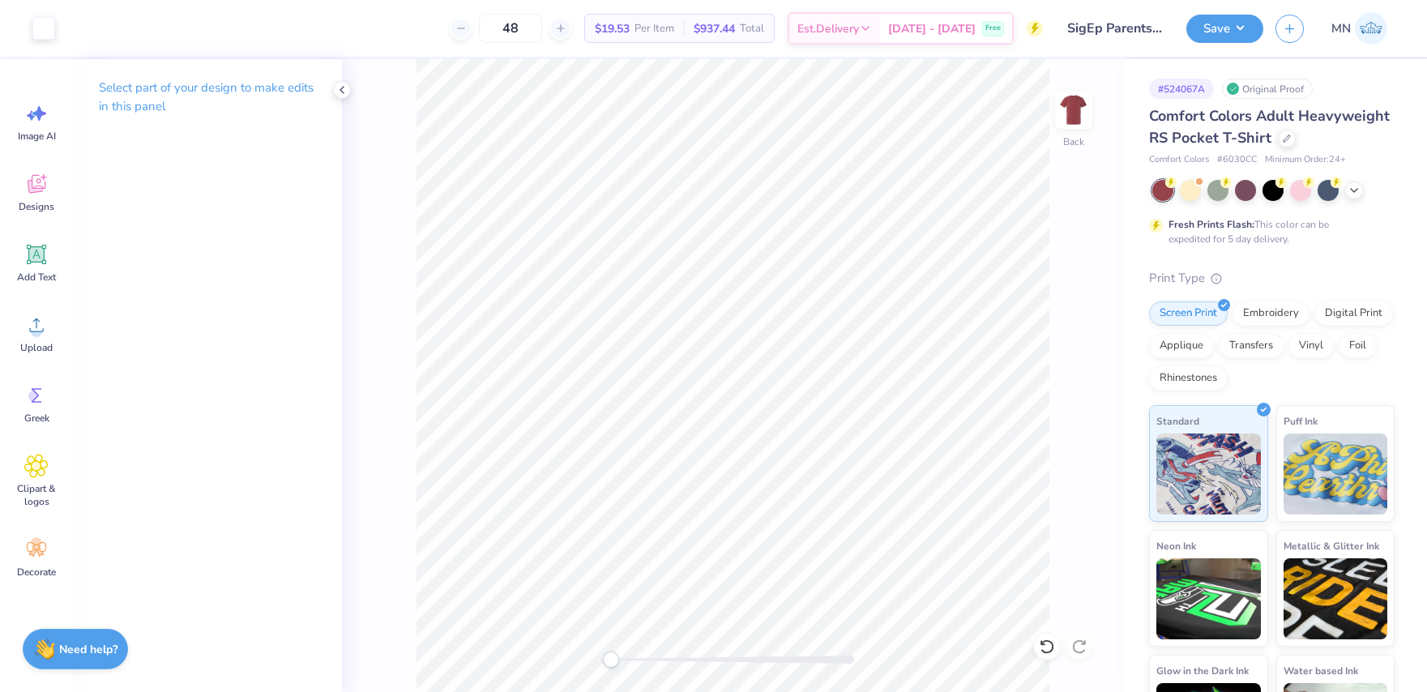
click at [1101, 121] on div "Back" at bounding box center [732, 375] width 781 height 633
click at [1094, 118] on div "Back" at bounding box center [732, 375] width 781 height 633
click at [1076, 114] on img at bounding box center [1073, 110] width 65 height 65
click at [36, 341] on span "Upload" at bounding box center [36, 347] width 32 height 13
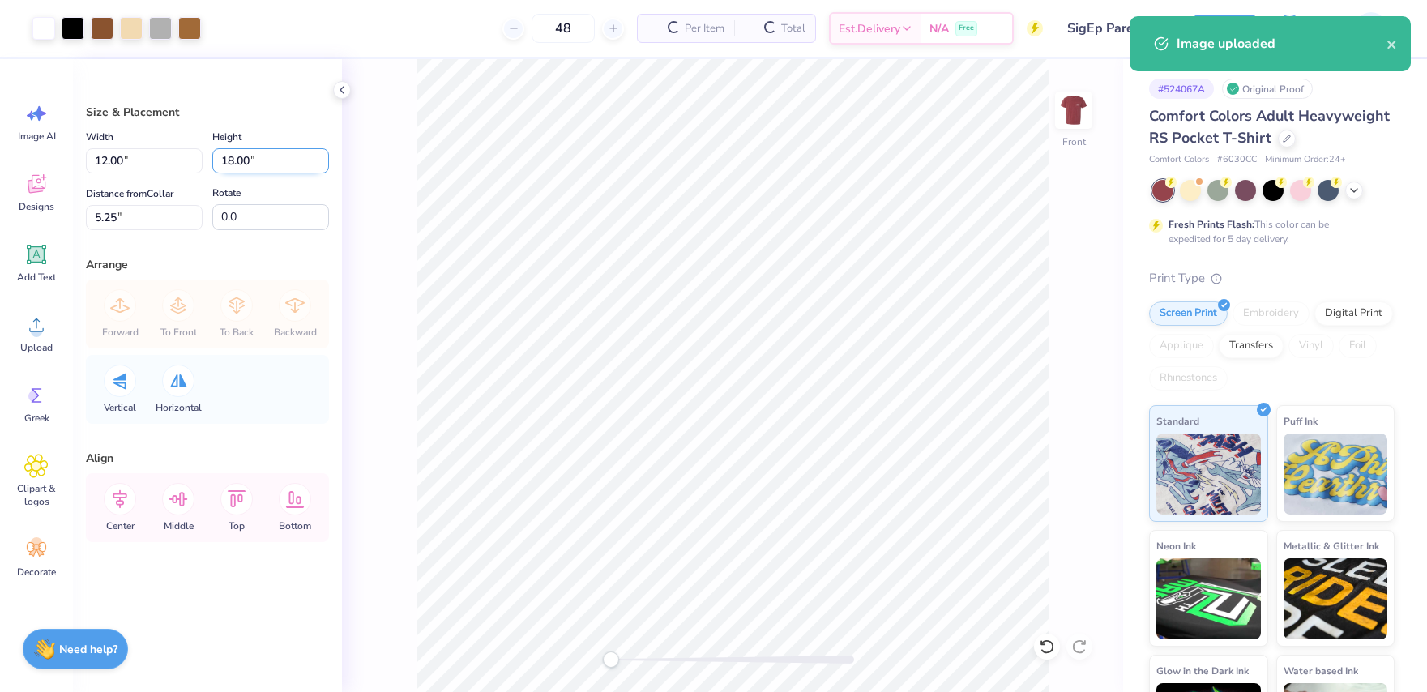
click at [246, 162] on input "18.00" at bounding box center [270, 160] width 117 height 25
type input "15"
type input "10.00"
type input "15.00"
click at [126, 216] on input "6.75" at bounding box center [144, 217] width 117 height 25
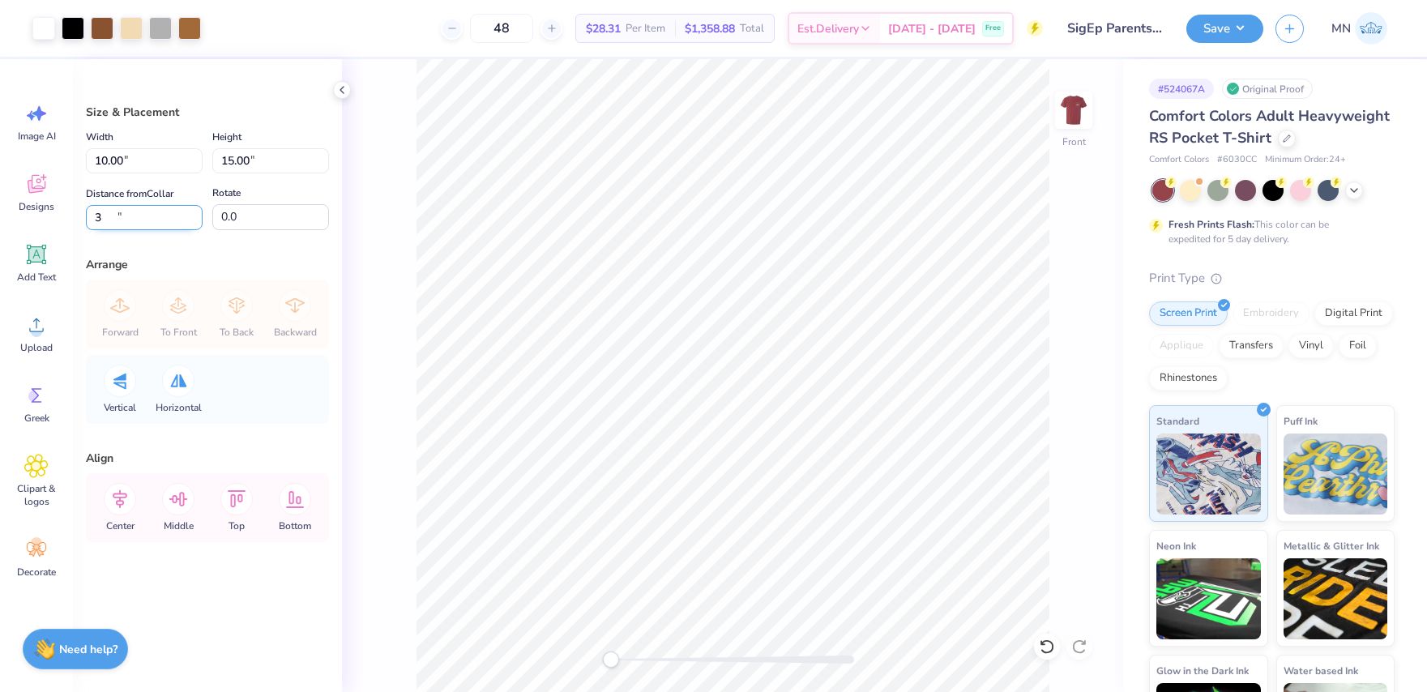
type input "3"
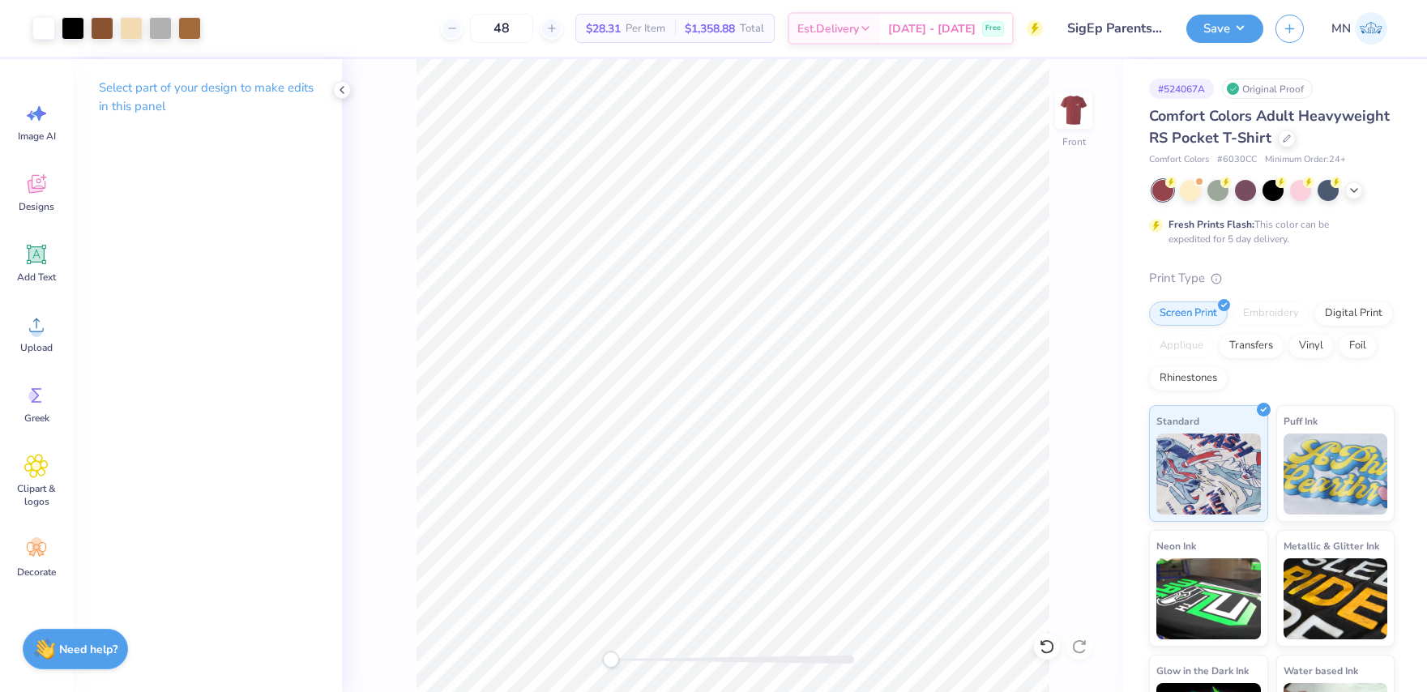
drag, startPoint x: 1214, startPoint y: 28, endPoint x: 1225, endPoint y: 44, distance: 19.1
click at [1215, 29] on button "Save" at bounding box center [1224, 29] width 77 height 28
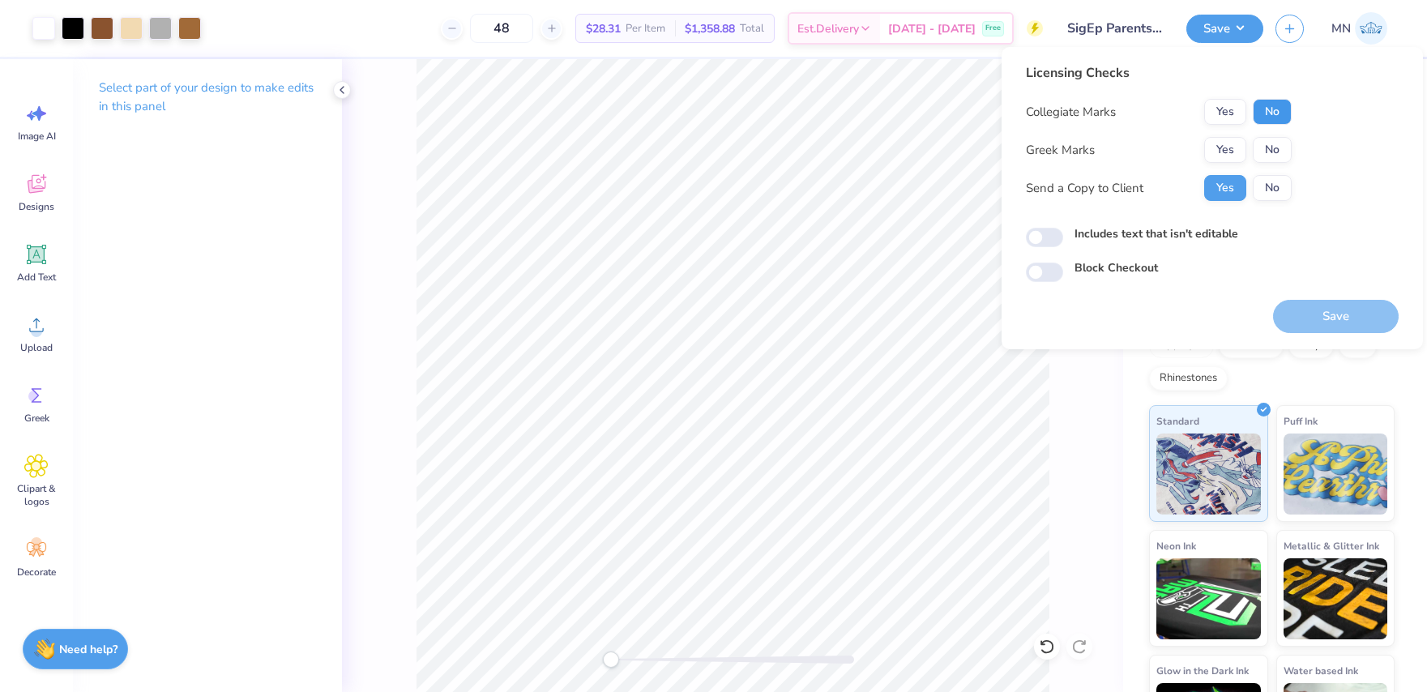
drag, startPoint x: 1281, startPoint y: 117, endPoint x: 1261, endPoint y: 134, distance: 26.5
click at [1279, 119] on button "No" at bounding box center [1272, 112] width 39 height 26
click at [1239, 150] on button "Yes" at bounding box center [1225, 150] width 42 height 26
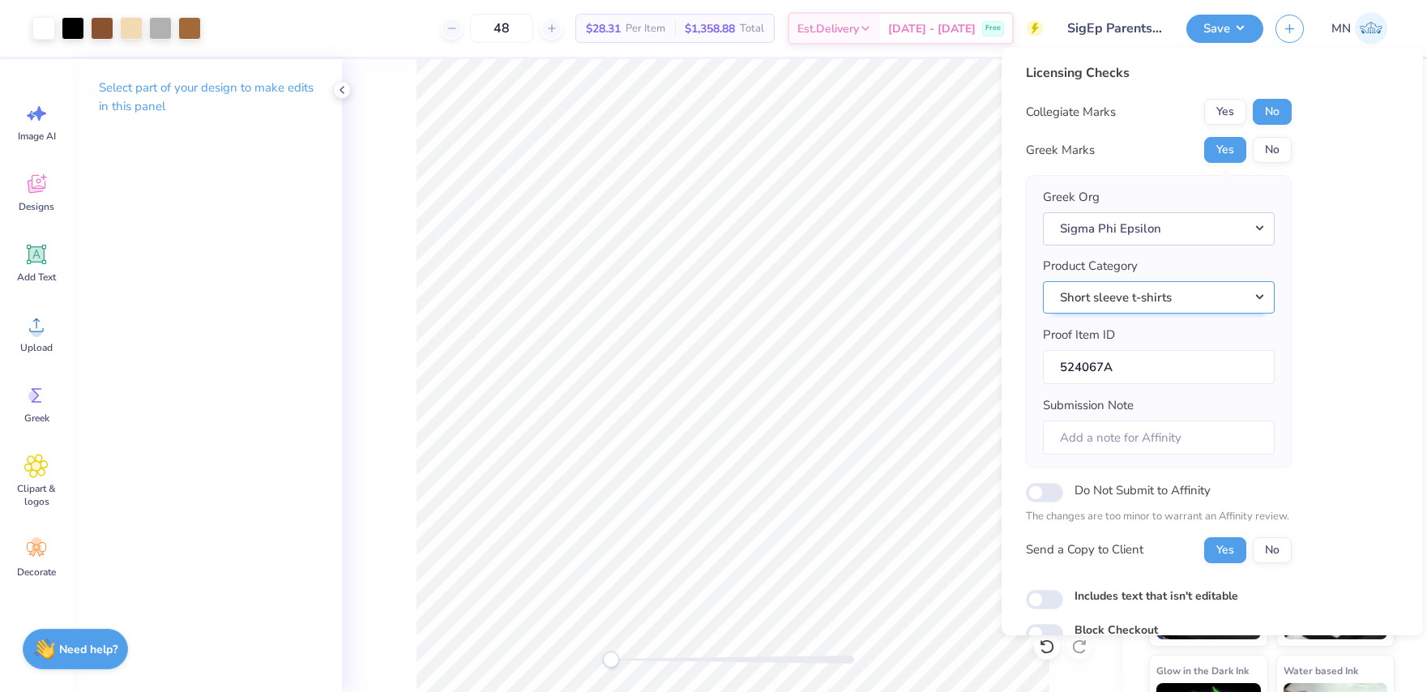
scroll to position [75, 0]
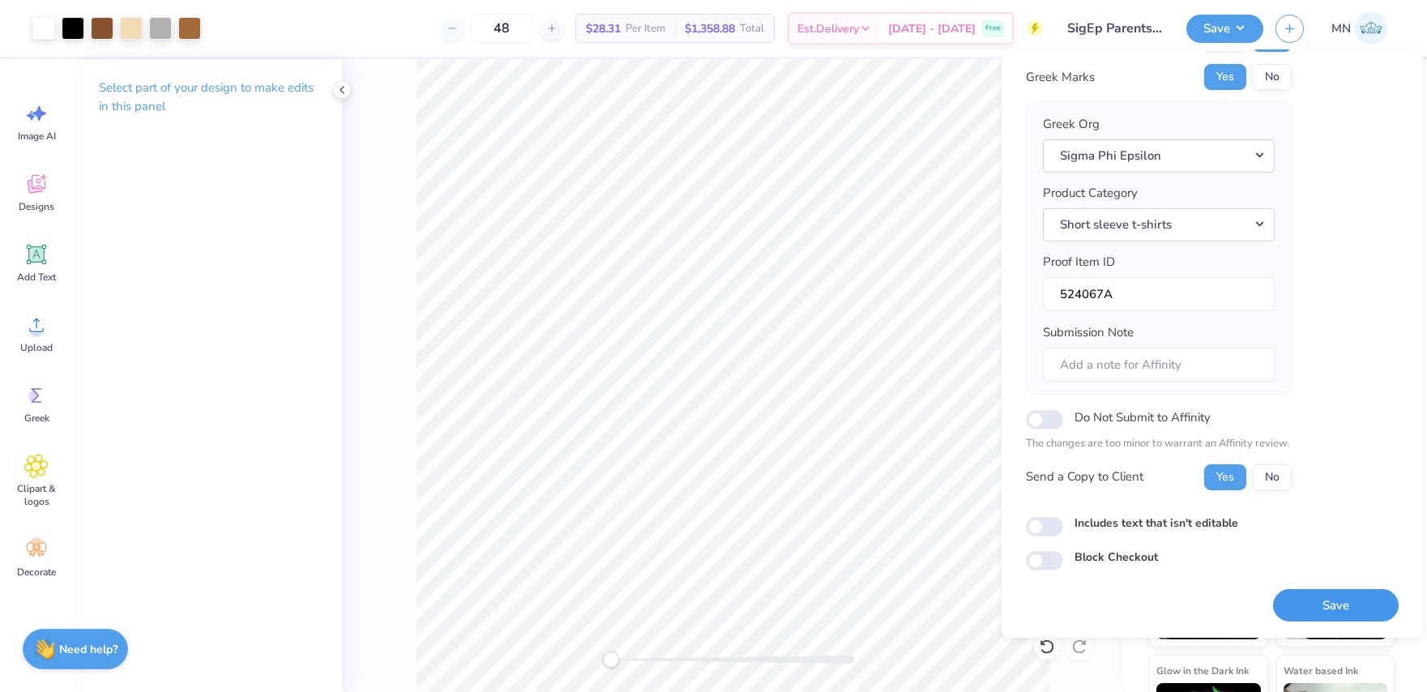
click at [1326, 617] on button "Save" at bounding box center [1336, 605] width 126 height 33
